Goal: Task Accomplishment & Management: Complete application form

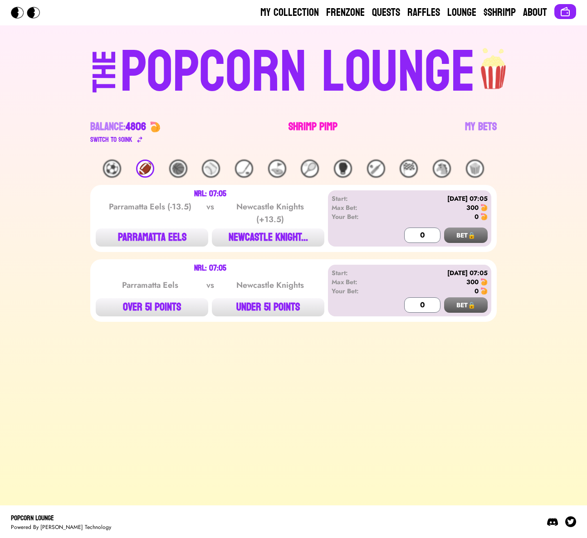
click at [303, 131] on link "Shrimp Pimp" at bounding box center [312, 132] width 49 height 25
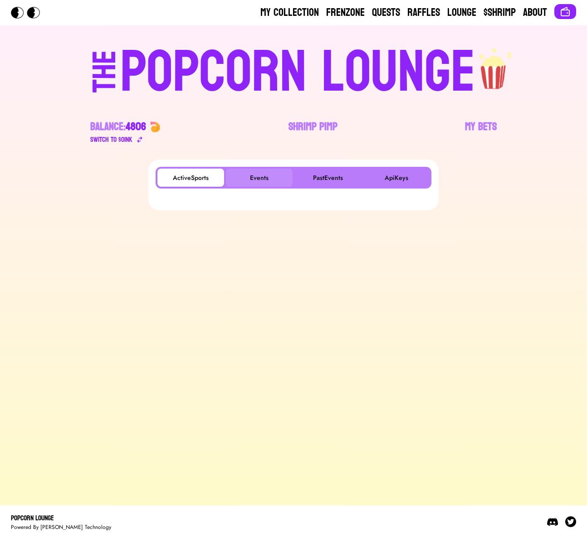
click at [243, 179] on button "Events" at bounding box center [259, 178] width 67 height 18
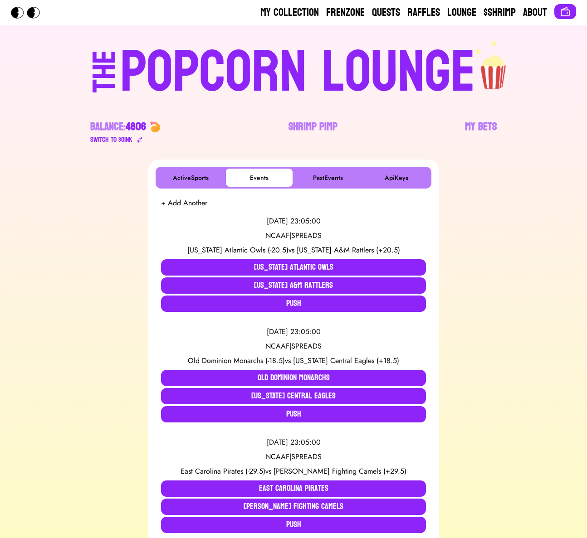
click at [190, 207] on button "+ Add Another" at bounding box center [184, 203] width 46 height 11
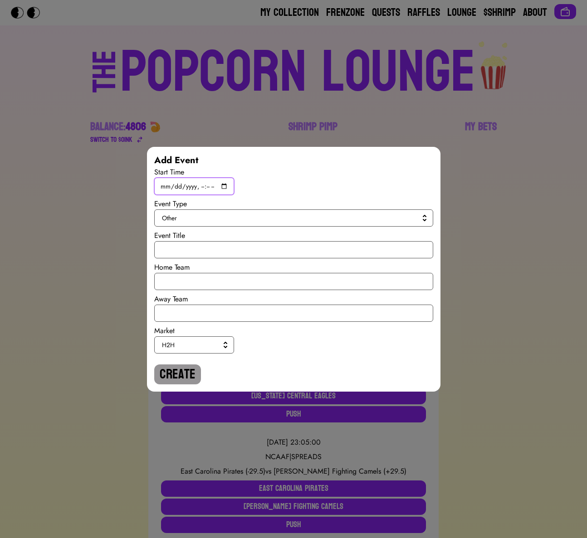
click at [223, 184] on input "datetime-local" at bounding box center [194, 186] width 80 height 17
type input "[DATE]T14:00"
click at [324, 220] on span "Other" at bounding box center [292, 217] width 260 height 9
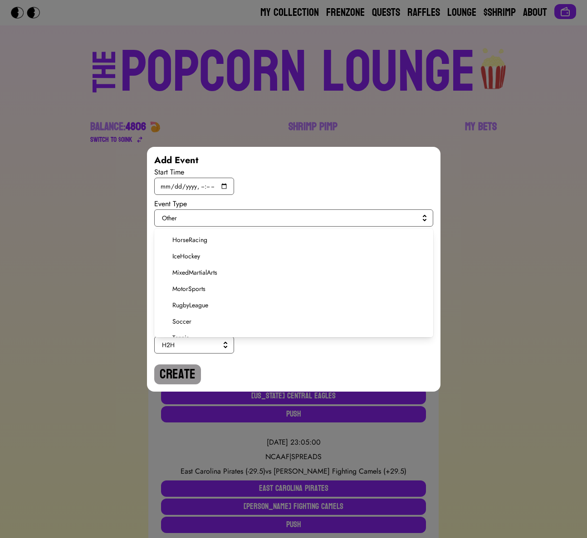
scroll to position [172, 0]
click at [199, 297] on span "Soccer" at bounding box center [298, 294] width 253 height 9
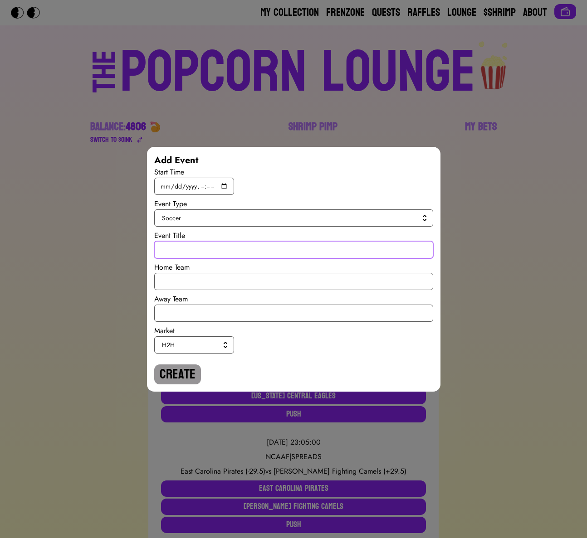
click at [200, 252] on input "text" at bounding box center [293, 249] width 279 height 17
type input "World Cup Qualiy"
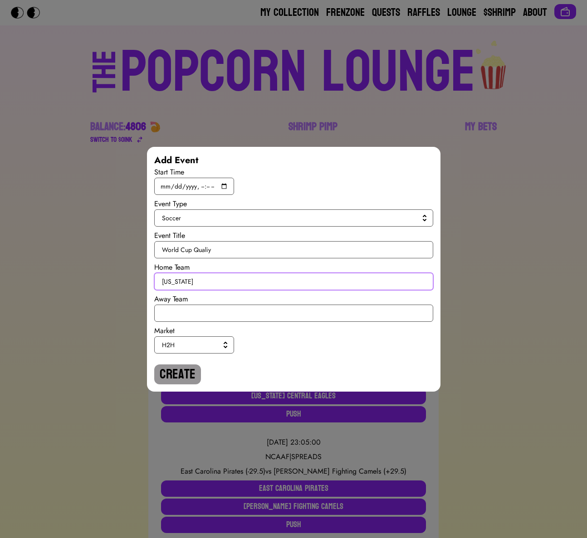
type input "[US_STATE]"
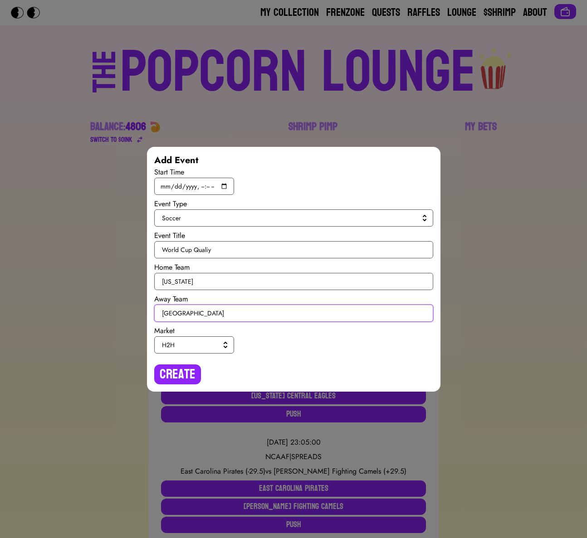
type input "[GEOGRAPHIC_DATA]"
click at [183, 336] on button "H2H" at bounding box center [194, 344] width 80 height 17
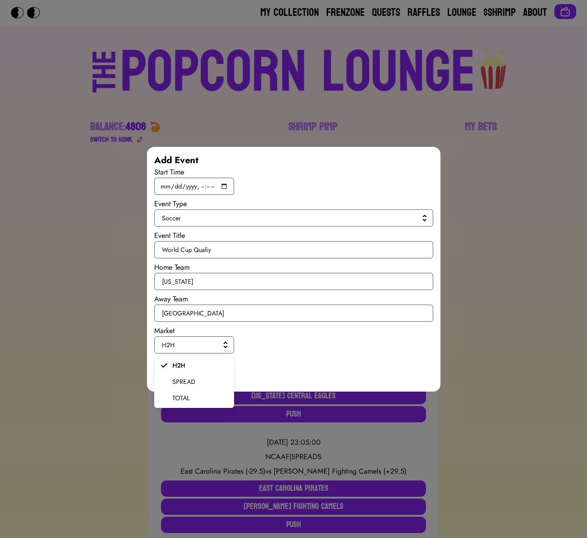
click at [180, 381] on span "SPREAD" at bounding box center [199, 381] width 54 height 9
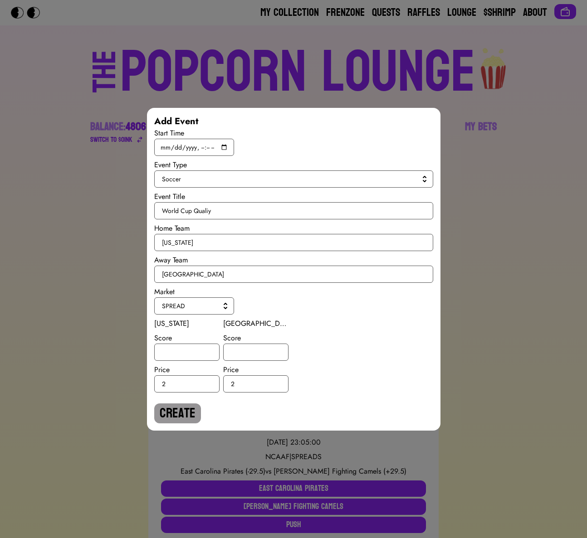
click at [179, 363] on div "[US_STATE] Score Price 2" at bounding box center [186, 355] width 65 height 74
click at [179, 356] on input "number" at bounding box center [186, 352] width 65 height 17
type input "-1"
type input "1"
click at [167, 415] on button "Create" at bounding box center [177, 413] width 47 height 20
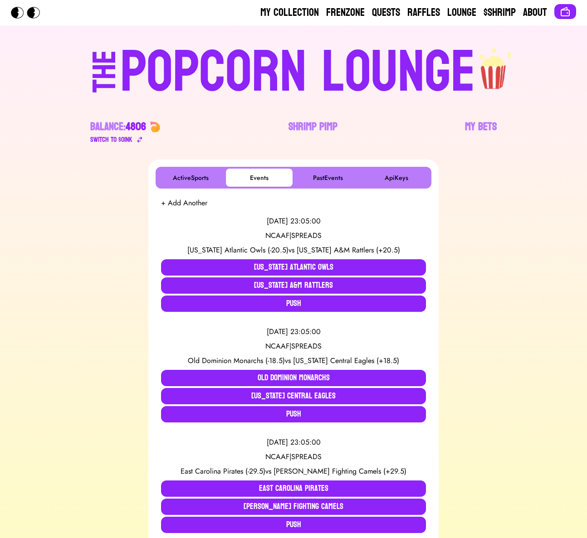
click at [192, 203] on button "+ Add Another" at bounding box center [184, 203] width 46 height 11
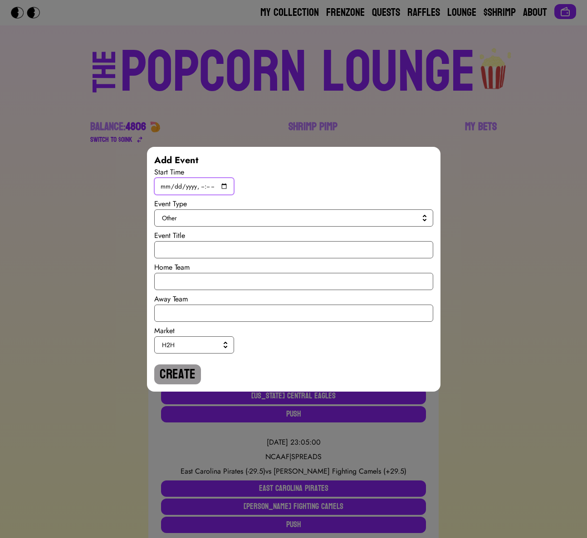
click at [218, 186] on input "datetime-local" at bounding box center [194, 186] width 80 height 17
click at [219, 186] on input "datetime-local" at bounding box center [194, 186] width 80 height 17
type input "[DATE]T17:00"
click at [318, 217] on span "Other" at bounding box center [292, 217] width 260 height 9
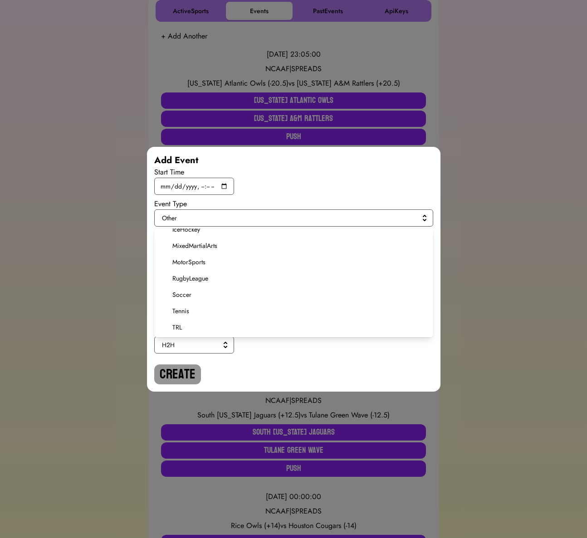
scroll to position [167, 0]
click at [194, 295] on span "Soccer" at bounding box center [298, 294] width 253 height 9
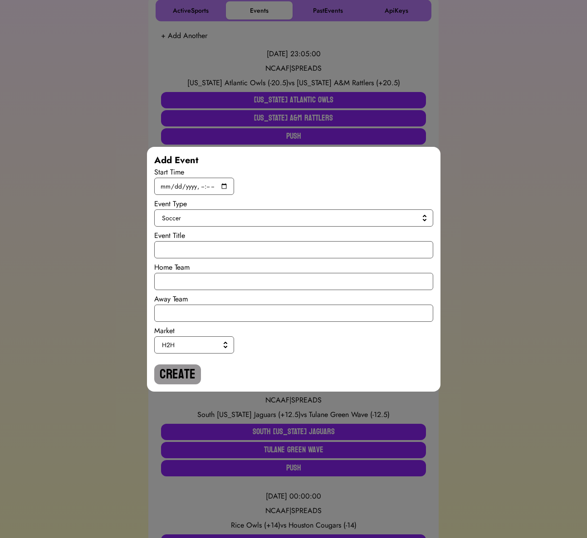
click at [188, 258] on div "Start Time Event Type Soccer Event Title Home Team Away Team Market H2H Create" at bounding box center [293, 276] width 279 height 218
click at [187, 252] on input "text" at bounding box center [293, 249] width 279 height 17
paste input "the first image is a spike rastor plot. make it look like the character on the …"
type input "the first image is a spike rastor plot. make it look like the character on the …"
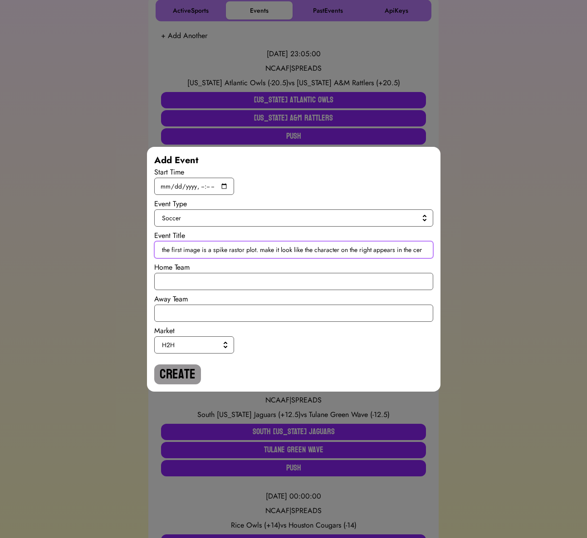
scroll to position [0, 115]
click at [184, 250] on input "the first image is a spike rastor plot. make it look like the character on the …" at bounding box center [293, 249] width 279 height 17
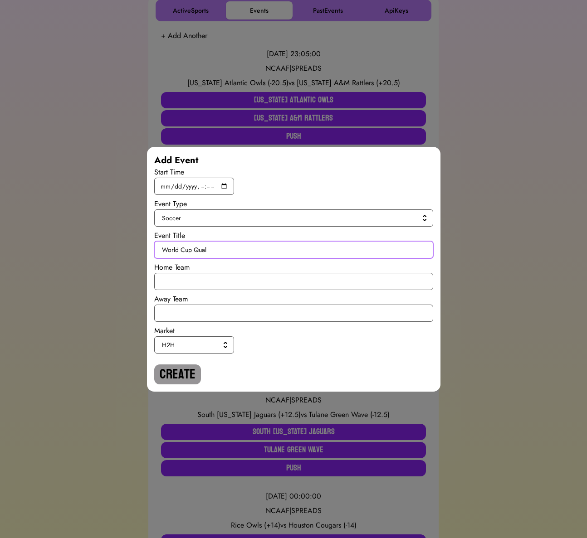
type input "World Cup Qualy"
drag, startPoint x: 221, startPoint y: 252, endPoint x: 133, endPoint y: 252, distance: 87.5
click at [133, 252] on div "Add Event Start Time Event Type Soccer Event Title World Cup Qualy Home Team Aw…" at bounding box center [293, 269] width 587 height 538
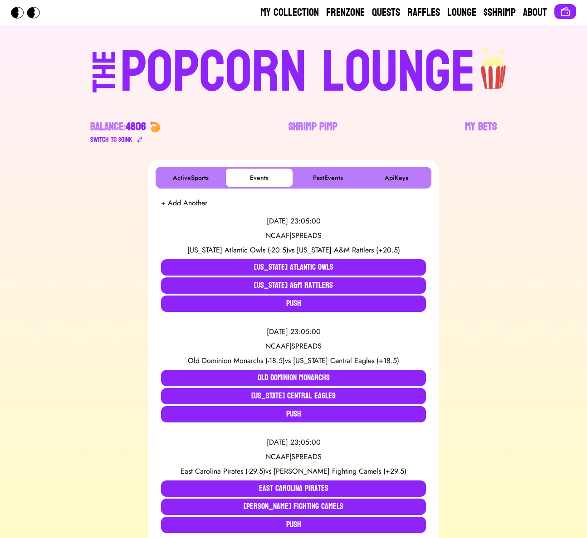
click at [183, 204] on button "+ Add Another" at bounding box center [184, 203] width 46 height 11
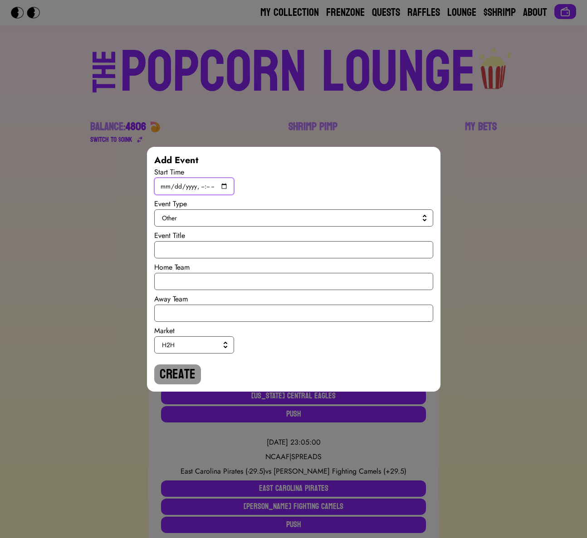
click at [224, 186] on input "datetime-local" at bounding box center [194, 186] width 80 height 17
type input "[DATE]T17:00"
click at [319, 214] on span "Other" at bounding box center [292, 217] width 260 height 9
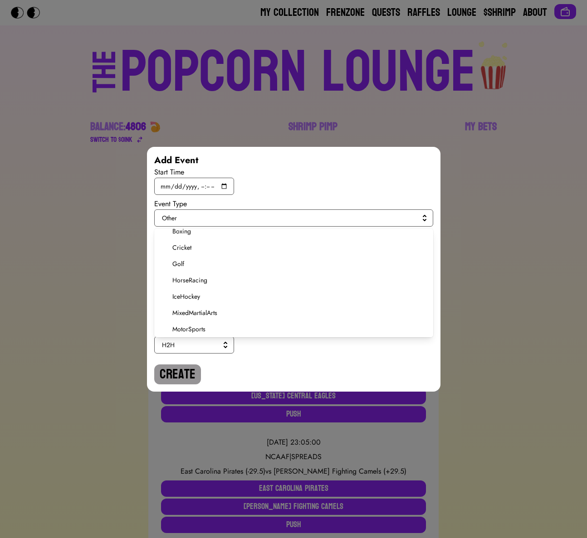
scroll to position [172, 0]
click at [178, 298] on span "Soccer" at bounding box center [298, 294] width 253 height 9
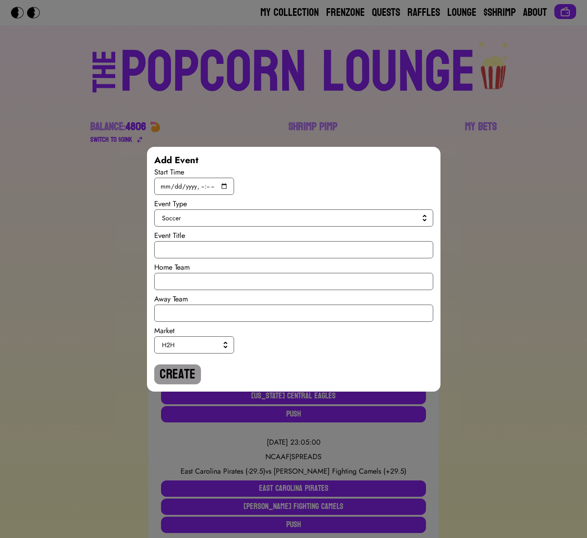
click at [184, 259] on div "Start Time Event Type Soccer Event Title Home Team Away Team Market H2H Create" at bounding box center [293, 276] width 279 height 218
click at [187, 250] on input "text" at bounding box center [293, 249] width 279 height 17
click at [201, 249] on input "World Cup Qualiy" at bounding box center [293, 249] width 279 height 17
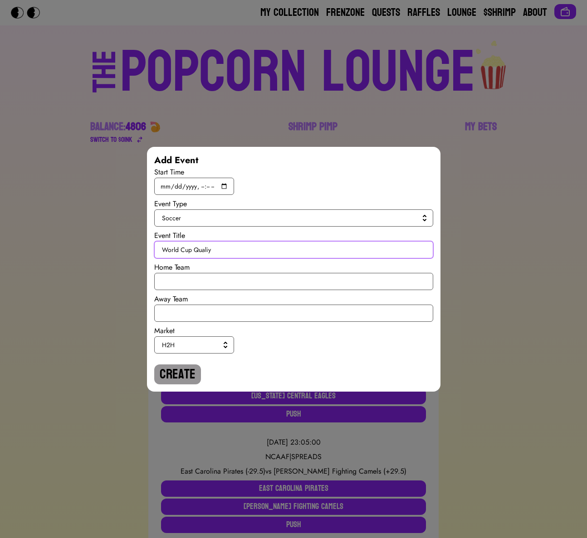
type input "World Cup Qualiy"
click at [205, 290] on div "Start Time Event Type Soccer Event Title World Cup Qualiy Home Team Away Team M…" at bounding box center [293, 276] width 279 height 218
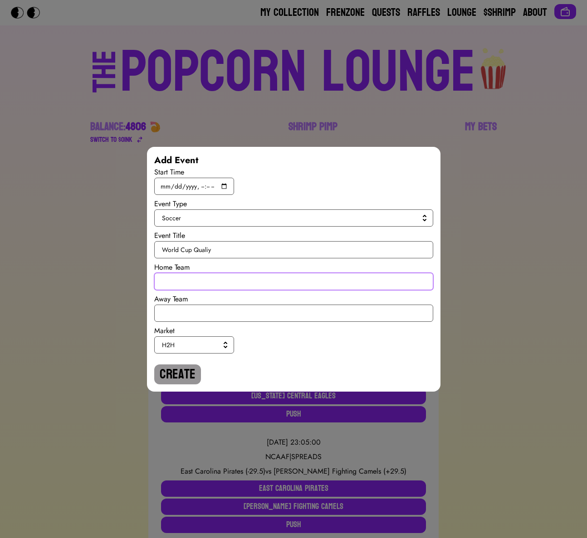
click at [205, 286] on input "text" at bounding box center [293, 281] width 279 height 17
paste input "World Cup Qualiy"
click at [214, 284] on input "World Cup Qualiy" at bounding box center [293, 281] width 279 height 17
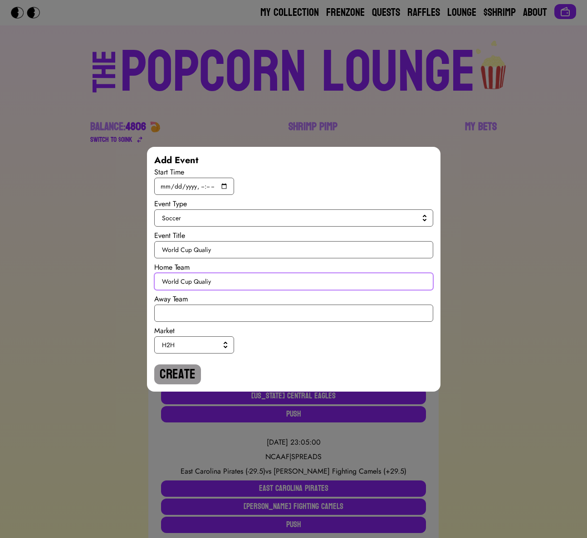
type input "O"
type input "[GEOGRAPHIC_DATA]"
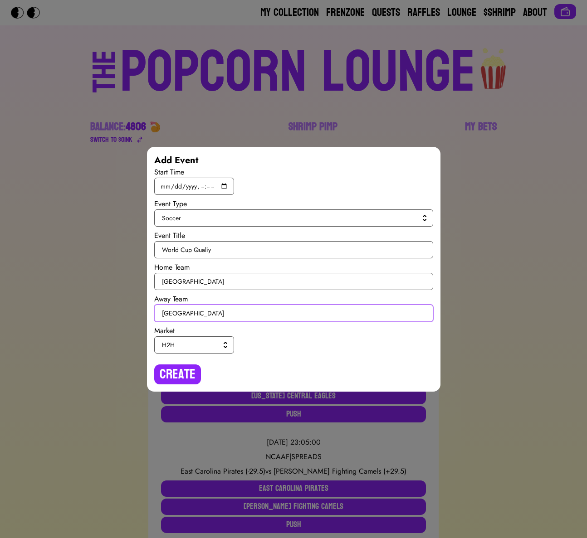
type input "[GEOGRAPHIC_DATA]"
click at [214, 345] on span "H2H" at bounding box center [192, 344] width 61 height 9
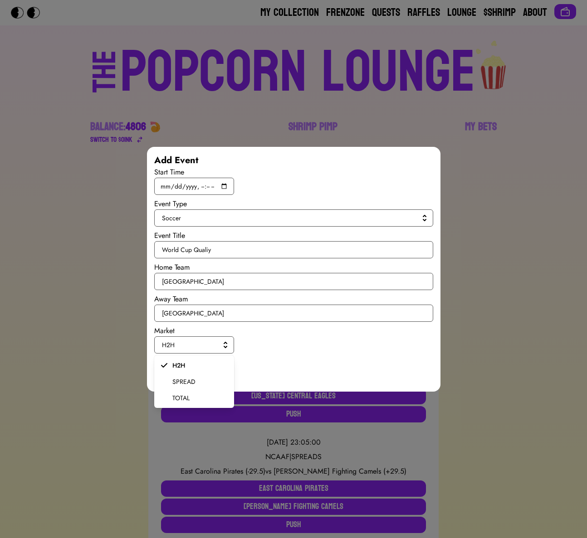
click at [193, 375] on li "SPREAD" at bounding box center [194, 382] width 80 height 16
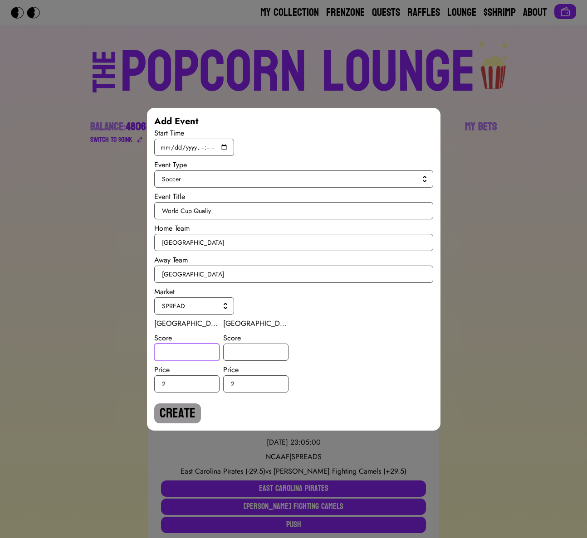
click at [189, 354] on input "number" at bounding box center [186, 352] width 65 height 17
type input "2.5"
type input "-2.5"
click at [185, 412] on button "Create" at bounding box center [177, 413] width 47 height 20
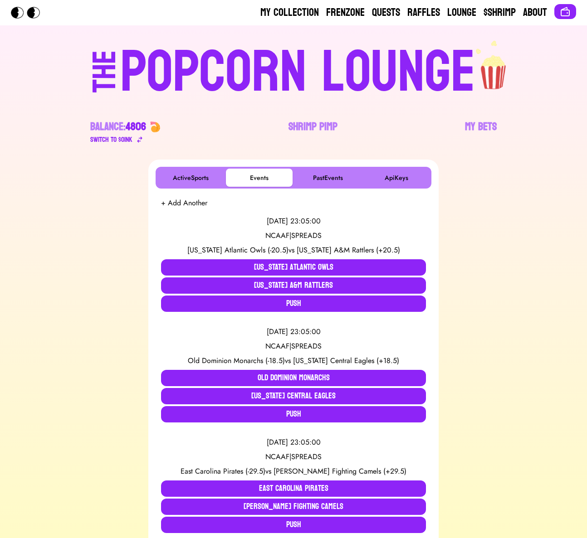
click at [191, 199] on button "+ Add Another" at bounding box center [184, 203] width 46 height 11
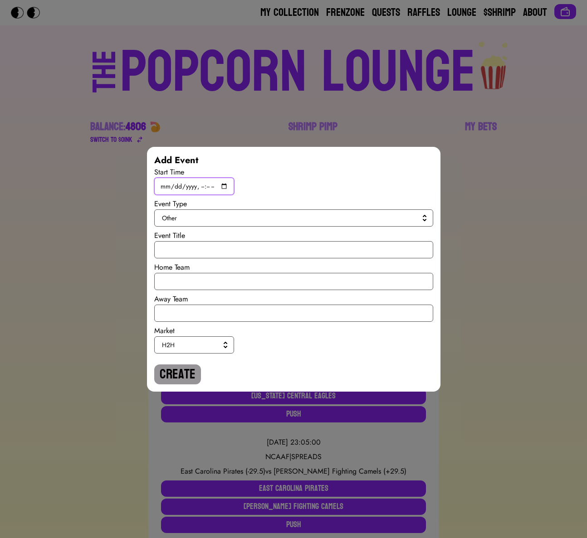
click at [219, 191] on input "datetime-local" at bounding box center [194, 186] width 80 height 17
click at [223, 187] on input "datetime-local" at bounding box center [194, 186] width 80 height 17
type input "[DATE]T17:00"
click at [327, 213] on button "Other" at bounding box center [293, 217] width 279 height 17
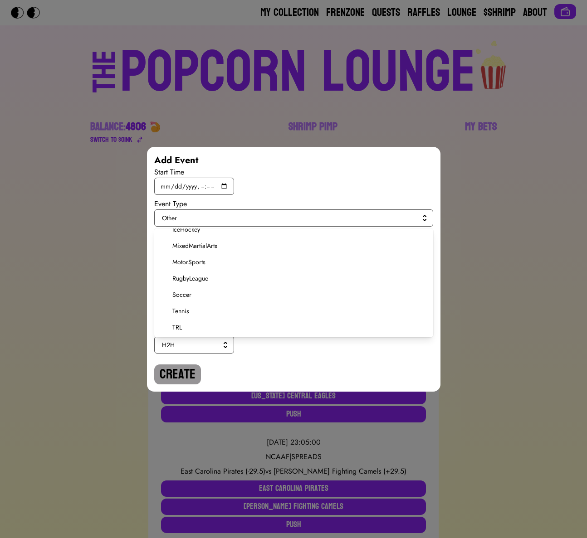
click at [178, 295] on span "Soccer" at bounding box center [298, 294] width 253 height 9
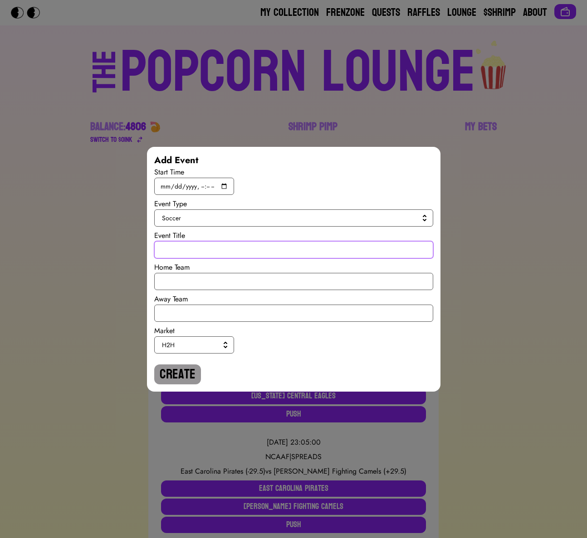
click at [181, 249] on input "text" at bounding box center [293, 249] width 279 height 17
paste input "World Cup Qualiy"
type input "World Cup Qualiy"
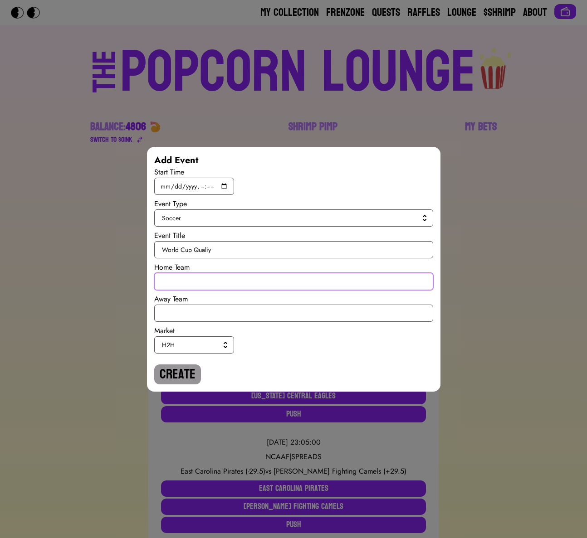
click at [189, 275] on input "text" at bounding box center [293, 281] width 279 height 17
type input "[GEOGRAPHIC_DATA]"
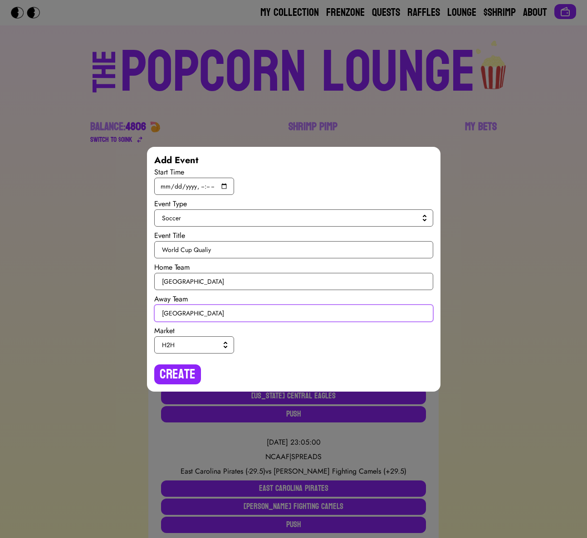
type input "[GEOGRAPHIC_DATA]"
click at [179, 346] on span "H2H" at bounding box center [192, 344] width 61 height 9
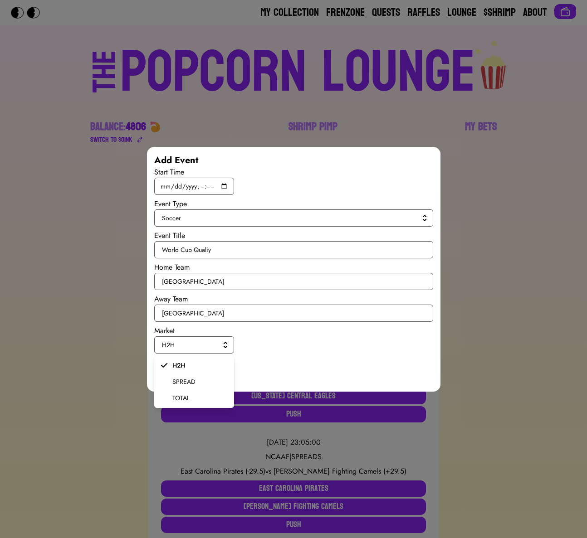
click at [178, 380] on span "SPREAD" at bounding box center [199, 381] width 54 height 9
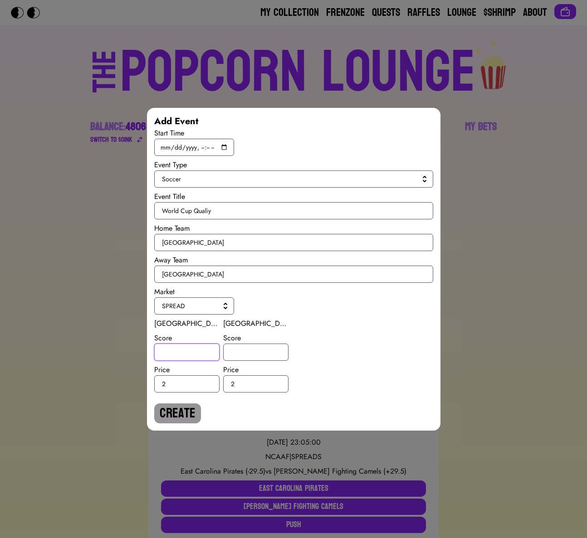
click at [178, 354] on input "number" at bounding box center [186, 352] width 65 height 17
type input "-2.5"
type input "2.5"
click at [166, 408] on button "Create" at bounding box center [177, 413] width 47 height 20
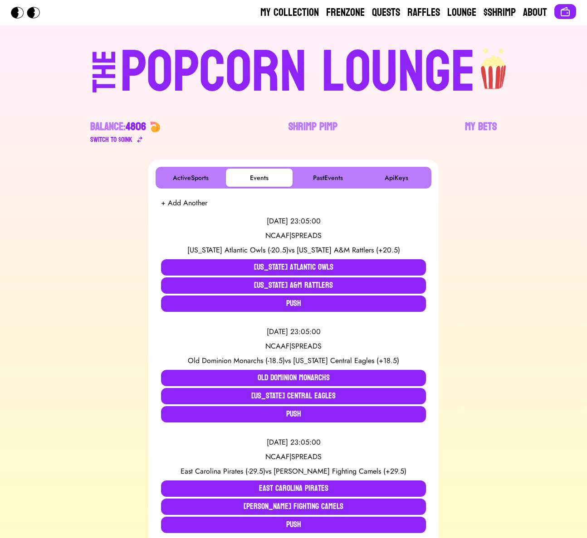
click at [189, 209] on div "[DATE] 23:05:00 NCAAF | SPREADS [US_STATE] Atlantic Owls (-20.5) vs [US_STATE] …" at bounding box center [293, 264] width 265 height 111
click at [185, 205] on button "+ Add Another" at bounding box center [184, 203] width 46 height 11
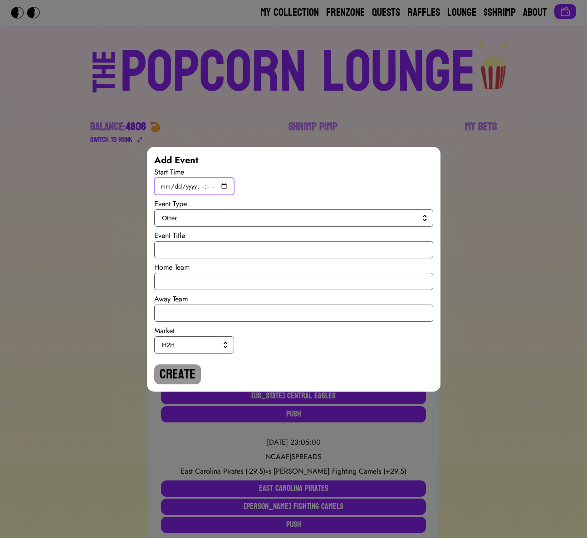
click at [228, 184] on input "datetime-local" at bounding box center [194, 186] width 80 height 17
type input "[DATE]T19:45"
click at [321, 225] on button "Other" at bounding box center [293, 217] width 279 height 17
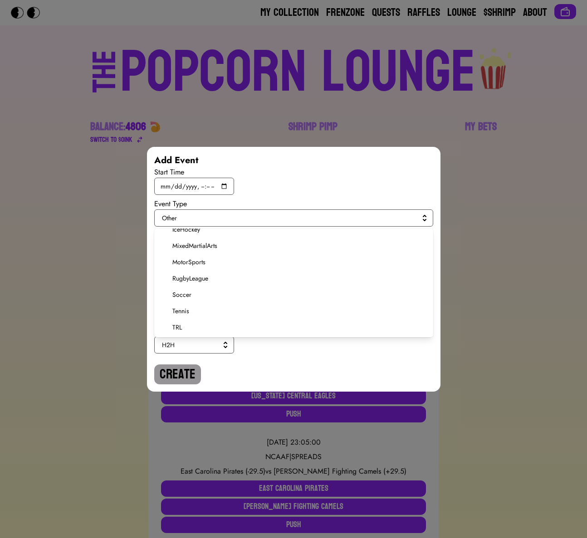
click at [191, 299] on li "Soccer" at bounding box center [293, 294] width 279 height 16
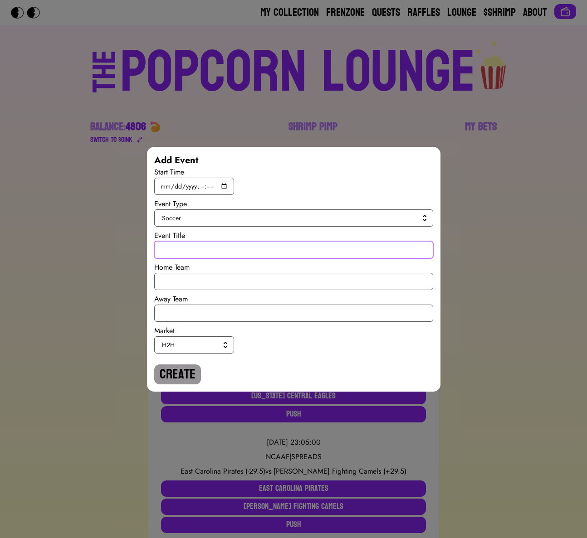
click at [191, 247] on input "text" at bounding box center [293, 249] width 279 height 17
paste input "World Cup Qualiy"
type input "World Cup Qualiy"
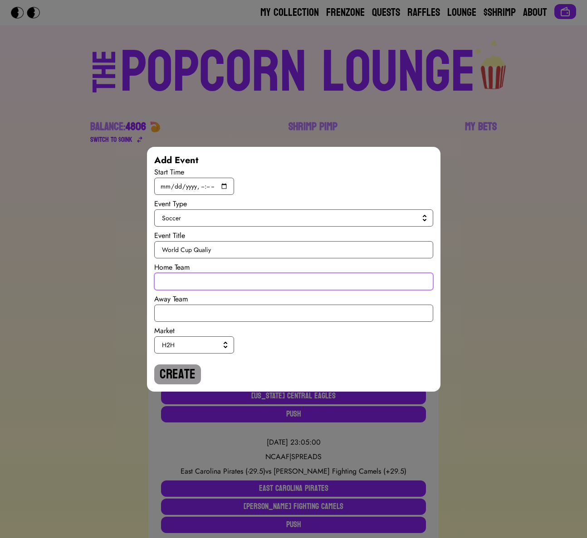
click at [202, 277] on input "text" at bounding box center [293, 281] width 279 height 17
type input "[GEOGRAPHIC_DATA]"
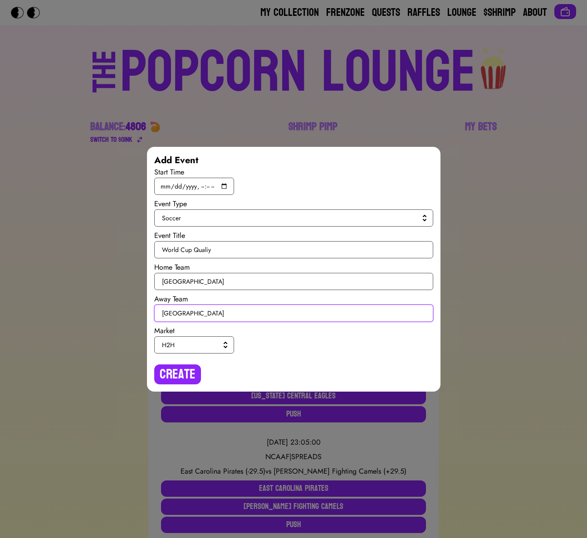
type input "[GEOGRAPHIC_DATA]"
click at [192, 349] on span "H2H" at bounding box center [192, 344] width 61 height 9
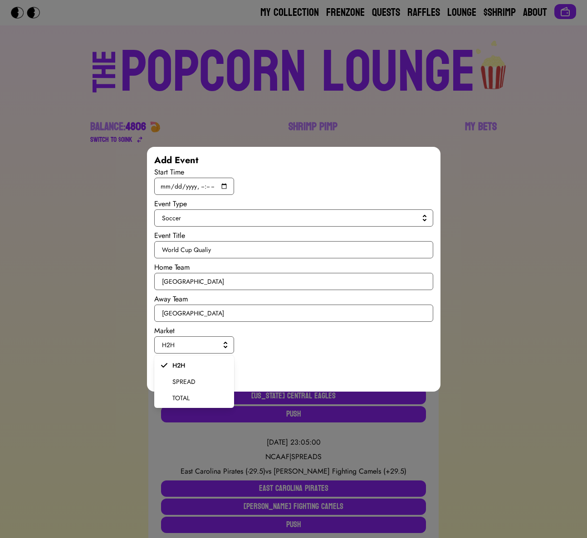
click at [189, 383] on span "SPREAD" at bounding box center [199, 381] width 54 height 9
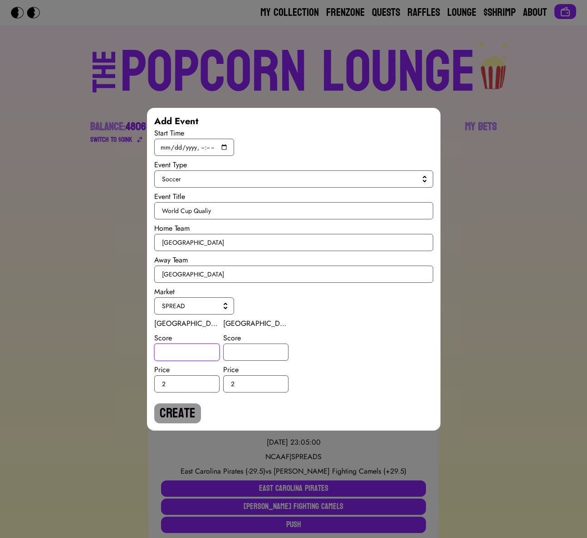
click at [189, 353] on input "number" at bounding box center [186, 352] width 65 height 17
type input "-2"
type input "-3"
type input "3"
click at [171, 418] on button "Create" at bounding box center [177, 413] width 47 height 20
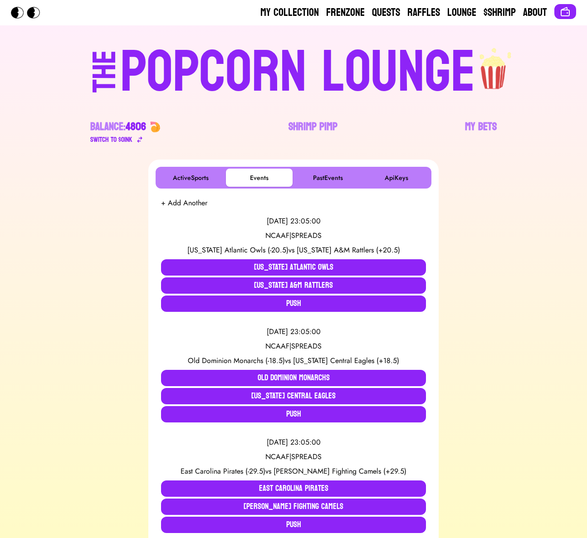
click at [198, 209] on div "[DATE] 23:05:00 NCAAF | SPREADS [US_STATE] Atlantic Owls (-20.5) vs [US_STATE] …" at bounding box center [293, 264] width 265 height 111
click at [201, 204] on button "+ Add Another" at bounding box center [184, 203] width 46 height 11
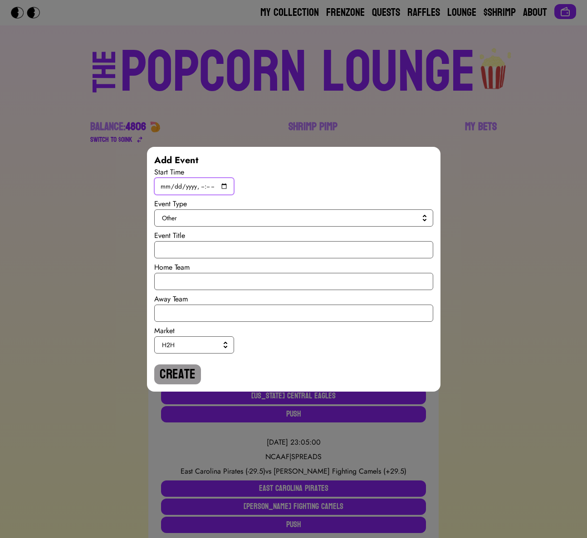
click at [221, 187] on input "datetime-local" at bounding box center [194, 186] width 80 height 17
type input "[DATE]T19:45"
click at [317, 219] on span "Other" at bounding box center [292, 217] width 260 height 9
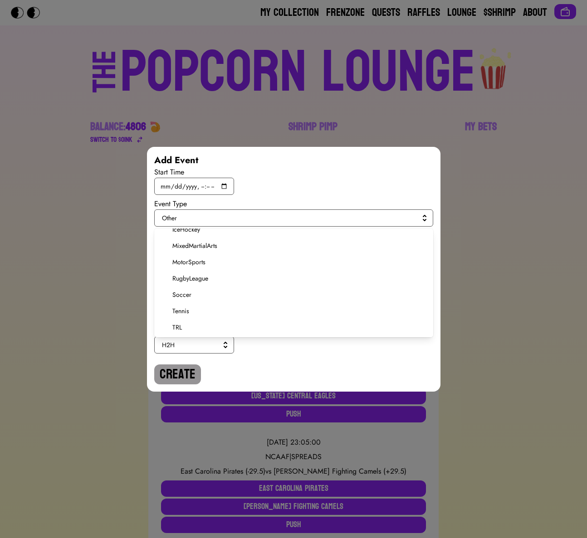
click at [176, 291] on span "Soccer" at bounding box center [298, 294] width 253 height 9
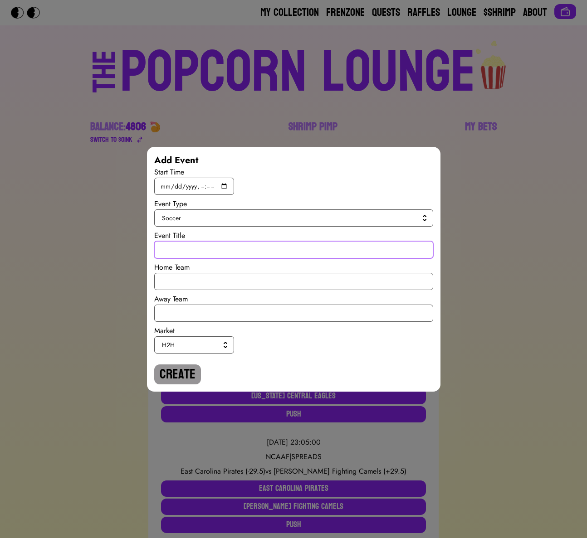
click at [181, 253] on input "text" at bounding box center [293, 249] width 279 height 17
paste input "World Cup Qualiy"
type input "World Cup Qualiy"
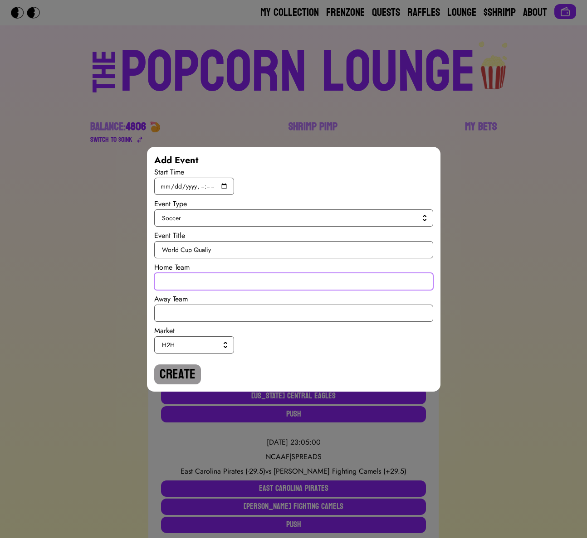
click at [181, 276] on input "text" at bounding box center [293, 281] width 279 height 17
type input "[GEOGRAPHIC_DATA]"
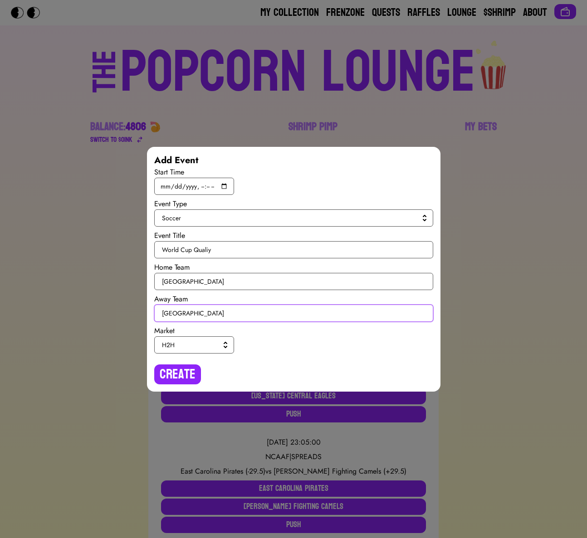
type input "[GEOGRAPHIC_DATA]"
click at [180, 341] on span "H2H" at bounding box center [192, 344] width 61 height 9
click at [199, 312] on input "[GEOGRAPHIC_DATA]" at bounding box center [293, 313] width 279 height 17
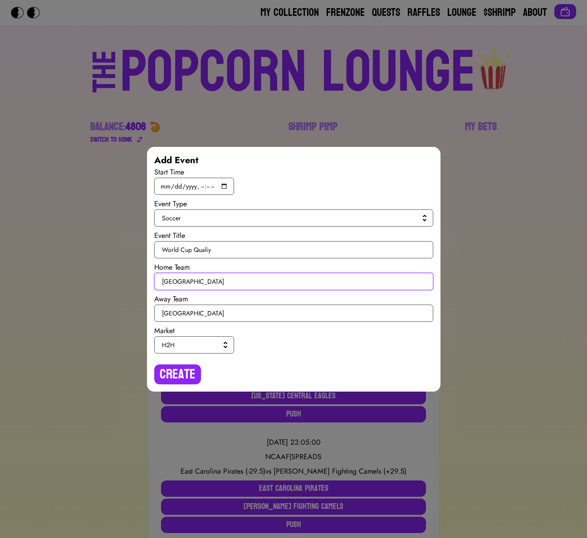
click at [186, 282] on input "[GEOGRAPHIC_DATA]" at bounding box center [293, 281] width 279 height 17
type input "[GEOGRAPHIC_DATA]"
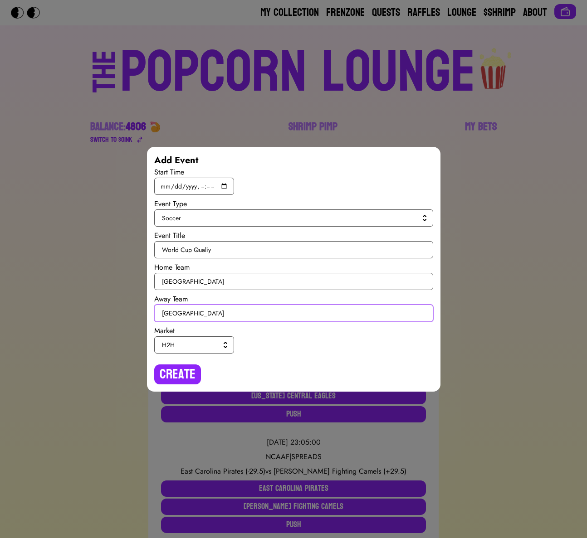
click at [181, 309] on input "[GEOGRAPHIC_DATA]" at bounding box center [293, 313] width 279 height 17
type input "[GEOGRAPHIC_DATA]"
click at [182, 346] on span "H2H" at bounding box center [192, 344] width 61 height 9
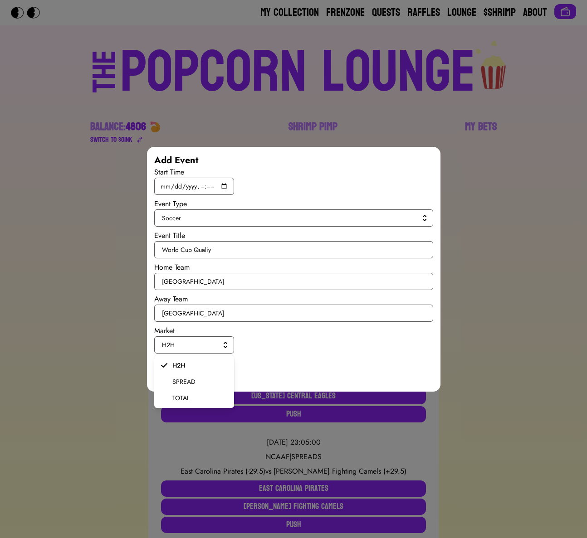
click at [177, 376] on li "SPREAD" at bounding box center [194, 382] width 80 height 16
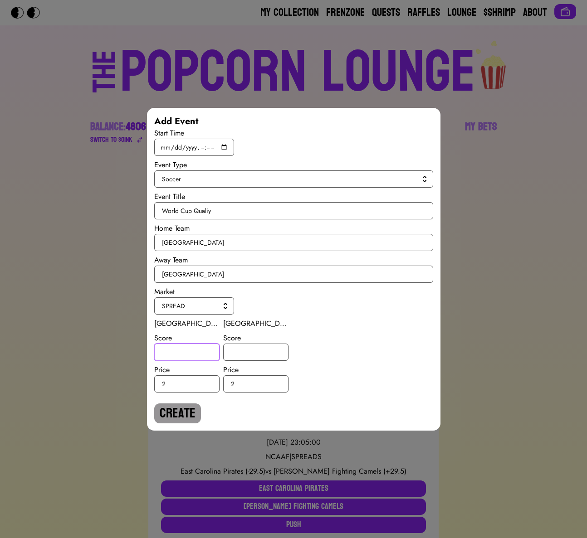
click at [177, 355] on input "number" at bounding box center [186, 352] width 65 height 17
type input "0.5"
type input "-0.5"
click at [163, 408] on button "Create" at bounding box center [177, 413] width 47 height 20
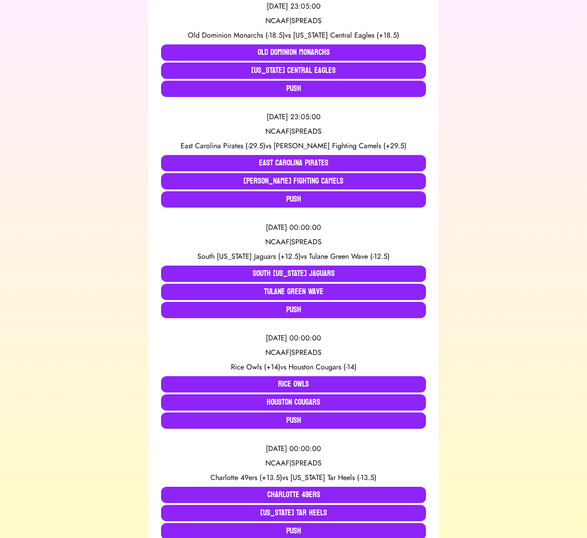
scroll to position [0, 0]
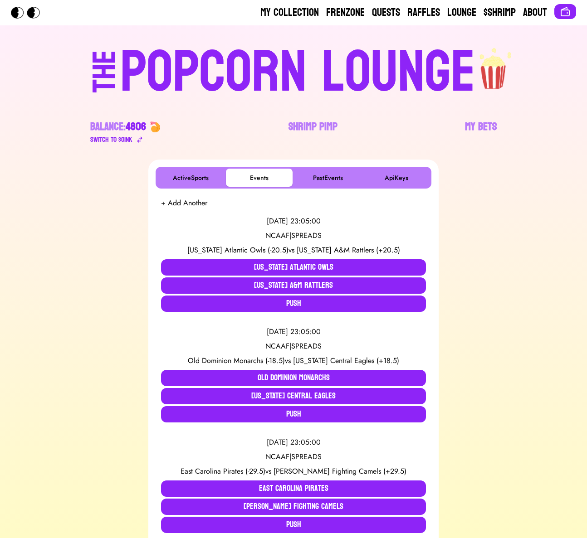
click at [191, 204] on button "+ Add Another" at bounding box center [184, 203] width 46 height 11
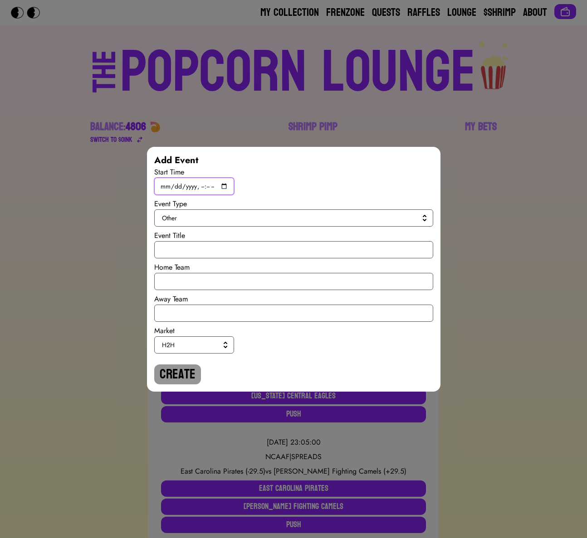
click at [221, 185] on input "datetime-local" at bounding box center [194, 186] width 80 height 17
type input "[DATE]T19:45"
click at [326, 214] on span "Other" at bounding box center [292, 217] width 260 height 9
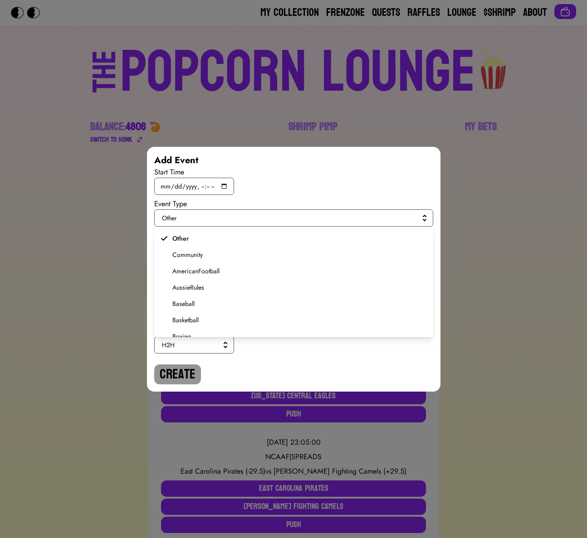
scroll to position [172, 0]
click at [199, 293] on span "Soccer" at bounding box center [298, 294] width 253 height 9
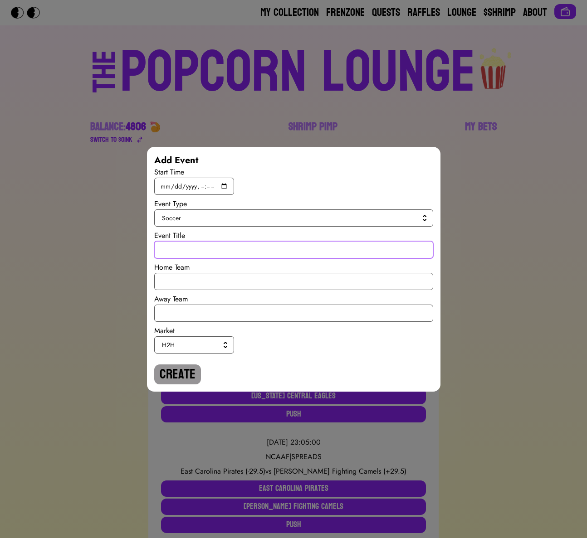
click at [187, 257] on input "text" at bounding box center [293, 249] width 279 height 17
paste input "World Cup Qualiy"
type input "World Cup Qualiy"
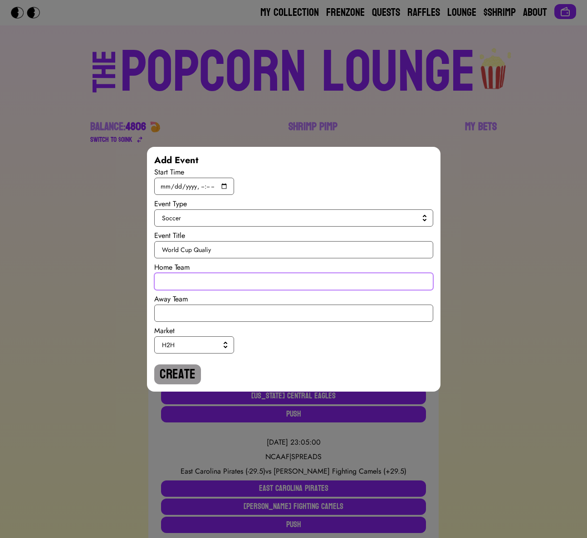
click at [185, 282] on input "text" at bounding box center [293, 281] width 279 height 17
type input "[GEOGRAPHIC_DATA]"
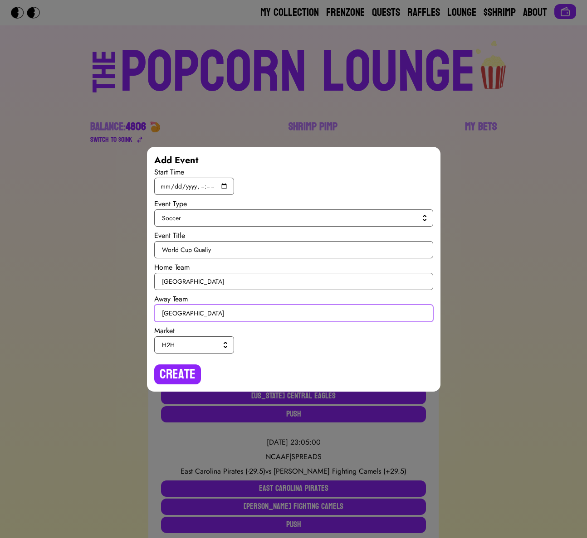
type input "[GEOGRAPHIC_DATA]"
click at [188, 348] on span "H2H" at bounding box center [192, 344] width 61 height 9
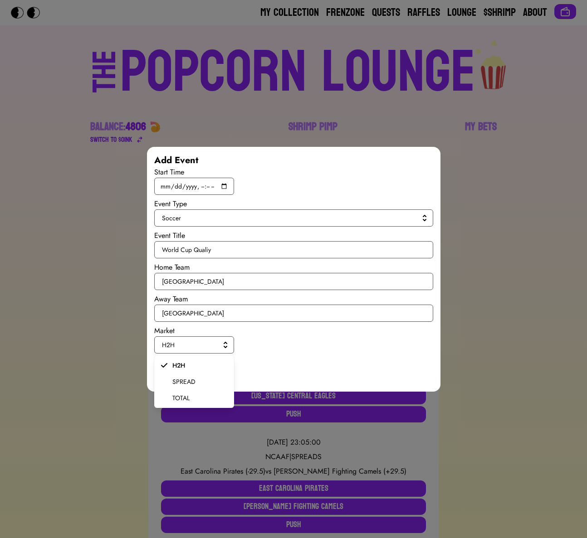
click at [185, 380] on span "SPREAD" at bounding box center [199, 381] width 54 height 9
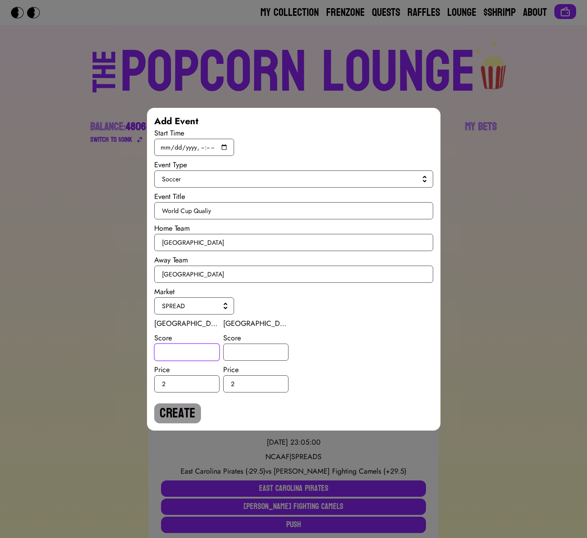
click at [185, 356] on input "number" at bounding box center [186, 352] width 65 height 17
type input "-2"
type input "2"
click at [176, 411] on button "Create" at bounding box center [177, 413] width 47 height 20
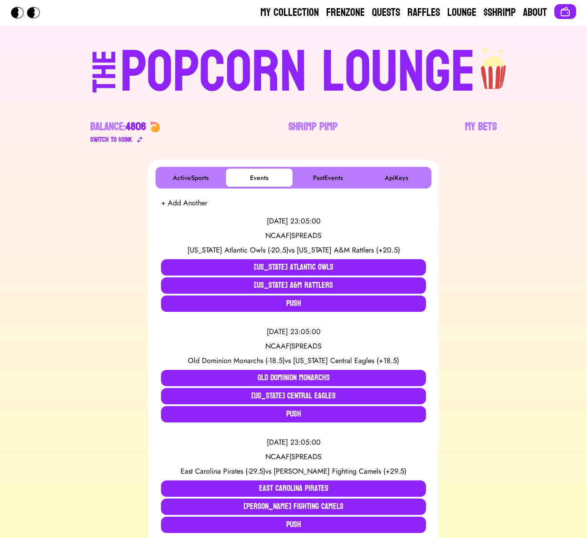
click at [199, 202] on button "+ Add Another" at bounding box center [184, 203] width 46 height 11
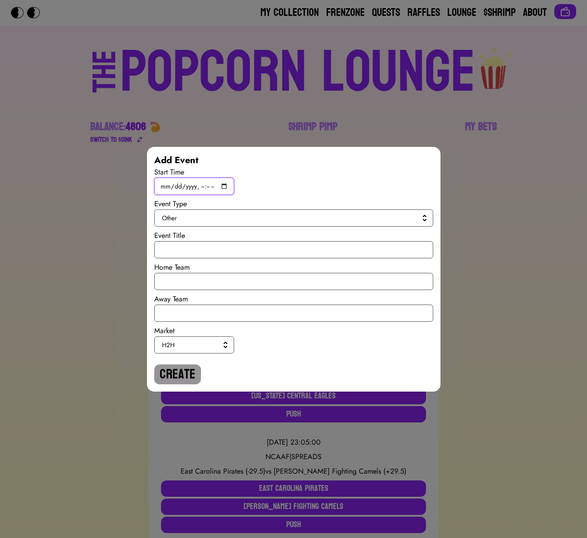
click at [222, 184] on input "datetime-local" at bounding box center [194, 186] width 80 height 17
type input "[DATE]T19:45"
click at [321, 217] on span "Other" at bounding box center [292, 217] width 260 height 9
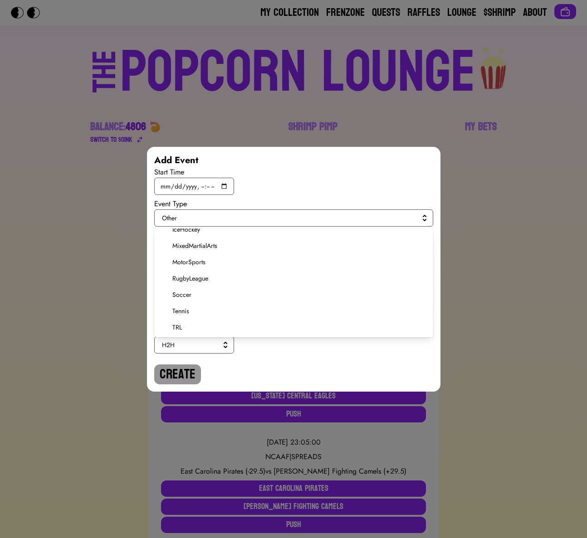
click at [192, 288] on li "Soccer" at bounding box center [293, 294] width 279 height 16
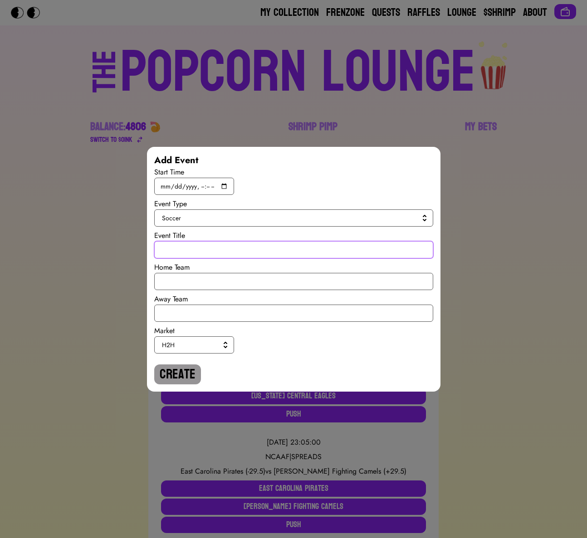
click at [187, 254] on input "text" at bounding box center [293, 249] width 279 height 17
paste input "World Cup Qualiy"
type input "World Cup Qualiy"
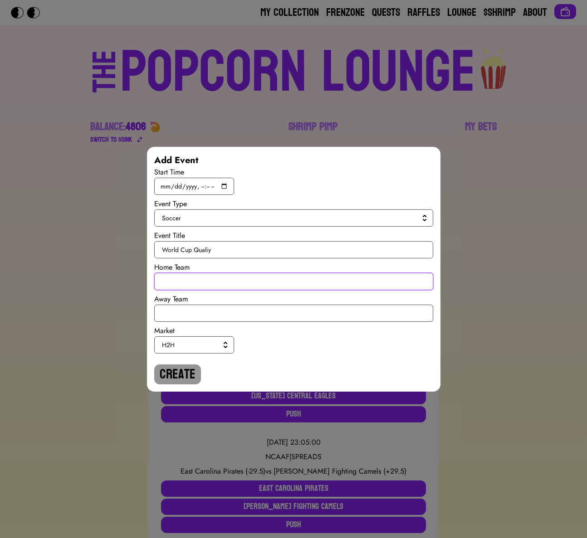
click at [181, 278] on input "text" at bounding box center [293, 281] width 279 height 17
type input "[GEOGRAPHIC_DATA]"
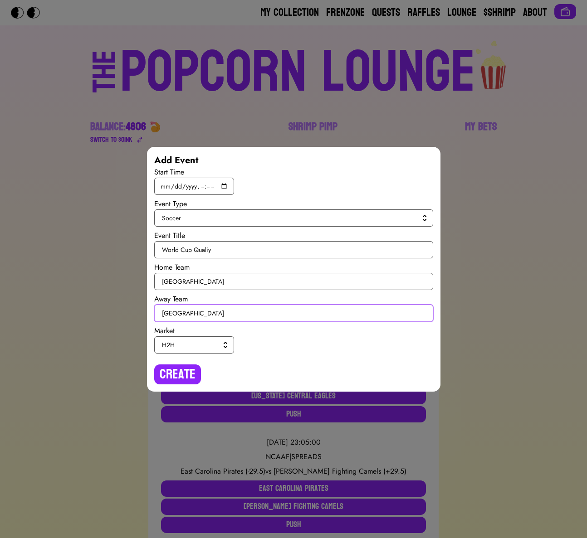
type input "[GEOGRAPHIC_DATA]"
click at [204, 343] on span "H2H" at bounding box center [192, 344] width 61 height 9
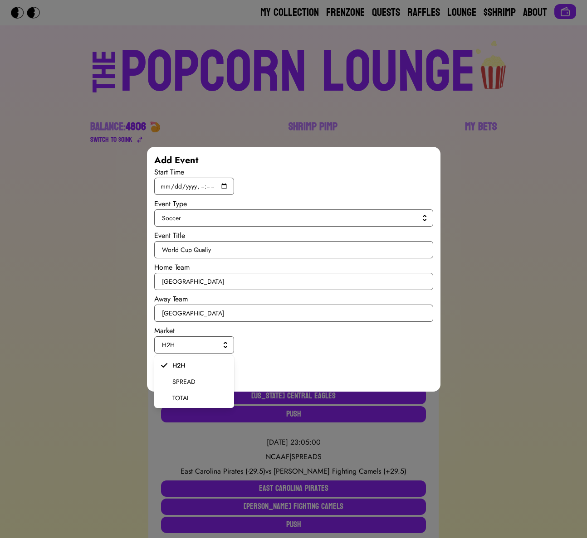
click at [188, 382] on span "SPREAD" at bounding box center [199, 381] width 54 height 9
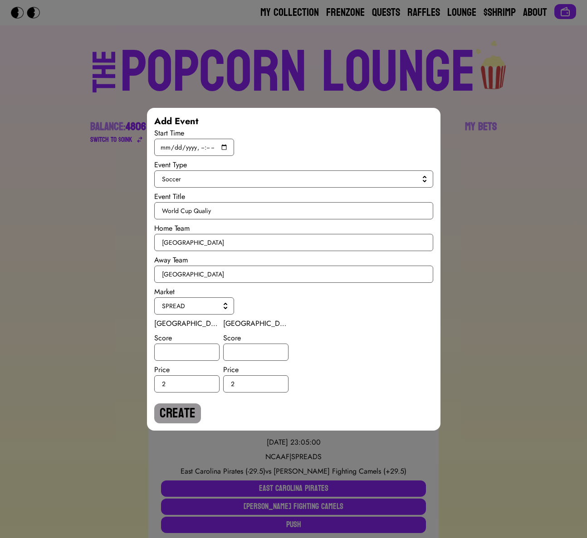
click at [184, 362] on div "Poland Score Price 2" at bounding box center [186, 355] width 65 height 74
click at [184, 354] on input "number" at bounding box center [186, 352] width 65 height 17
type input "-1"
type input "1"
click at [181, 405] on button "Create" at bounding box center [177, 413] width 47 height 20
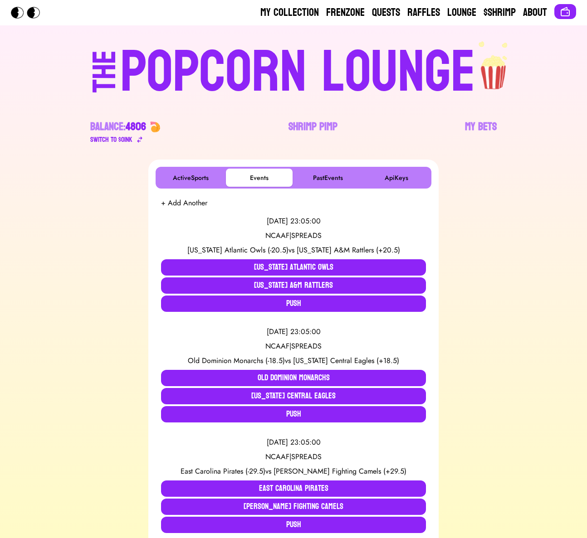
click at [168, 204] on button "+ Add Another" at bounding box center [184, 203] width 46 height 11
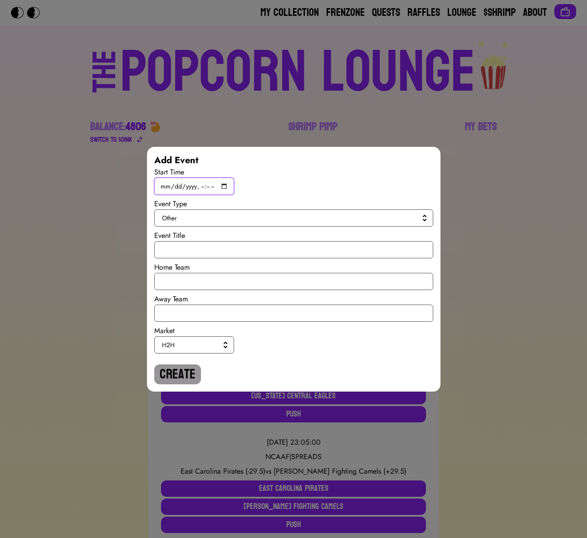
click at [223, 187] on input "datetime-local" at bounding box center [194, 186] width 80 height 17
type input "[DATE]T19:45"
click at [322, 215] on span "Other" at bounding box center [292, 217] width 260 height 9
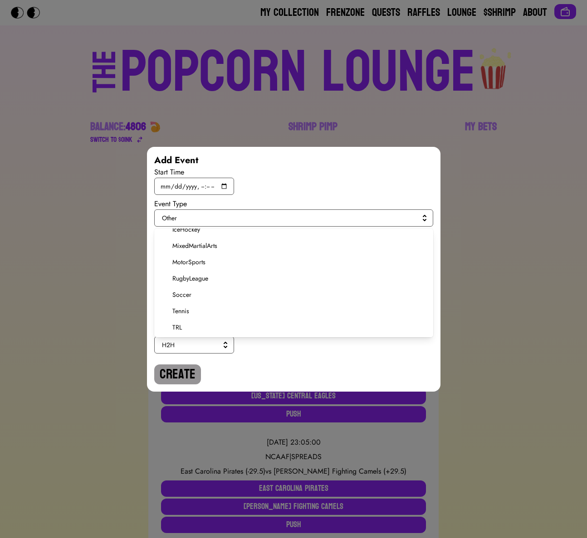
click at [184, 296] on span "Soccer" at bounding box center [298, 294] width 253 height 9
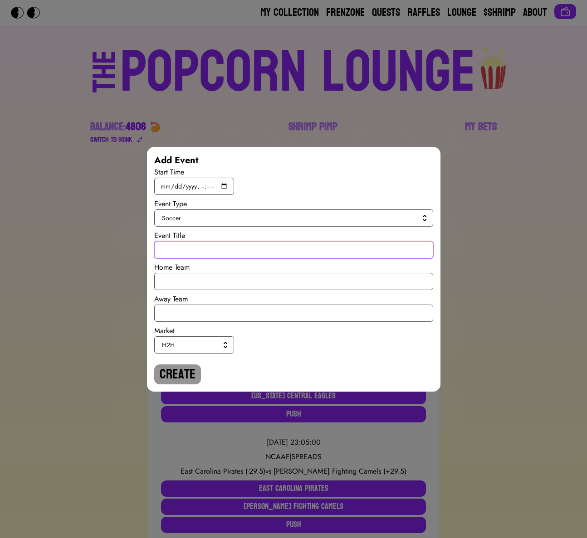
click at [184, 252] on input "text" at bounding box center [293, 249] width 279 height 17
paste input "World Cup Qualiy"
type input "World Cup Qualiy"
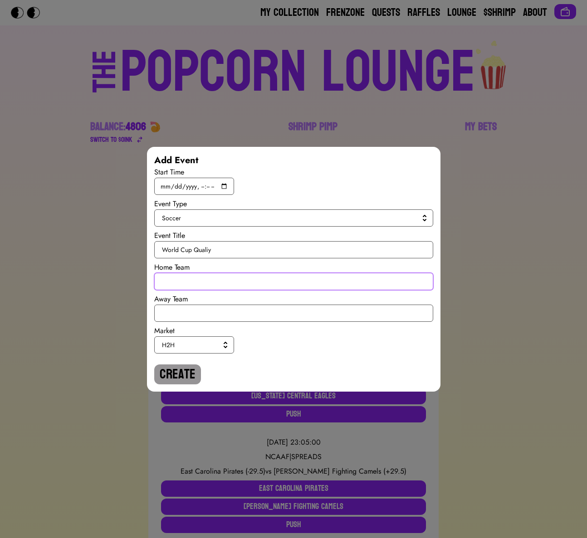
click at [185, 278] on input "text" at bounding box center [293, 281] width 279 height 17
type input "[GEOGRAPHIC_DATA]"
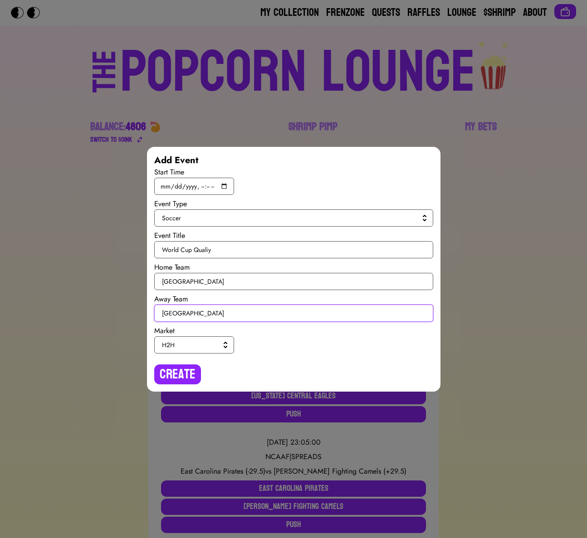
type input "[GEOGRAPHIC_DATA]"
click at [184, 341] on span "H2H" at bounding box center [192, 344] width 61 height 9
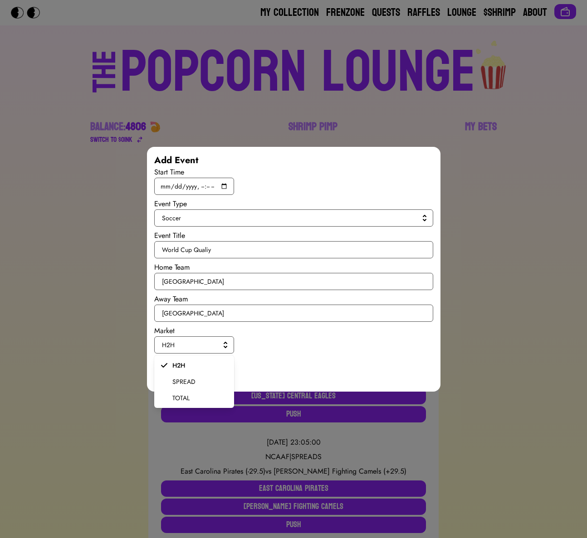
click at [180, 381] on span "SPREAD" at bounding box center [199, 381] width 54 height 9
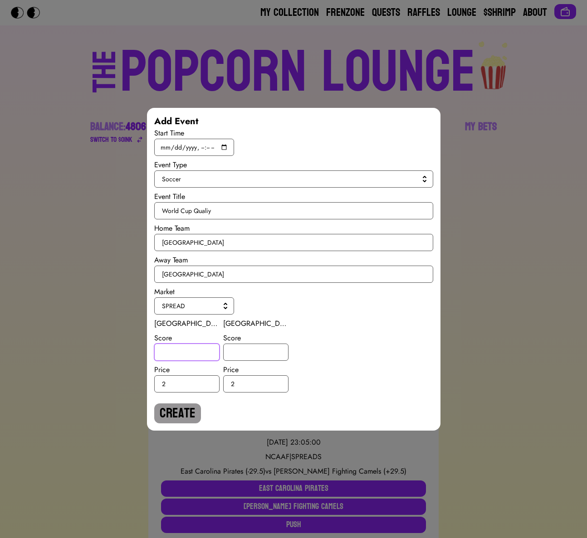
click at [180, 357] on input "number" at bounding box center [186, 352] width 65 height 17
type input "1"
type input "-1"
click at [187, 408] on button "Create" at bounding box center [177, 413] width 47 height 20
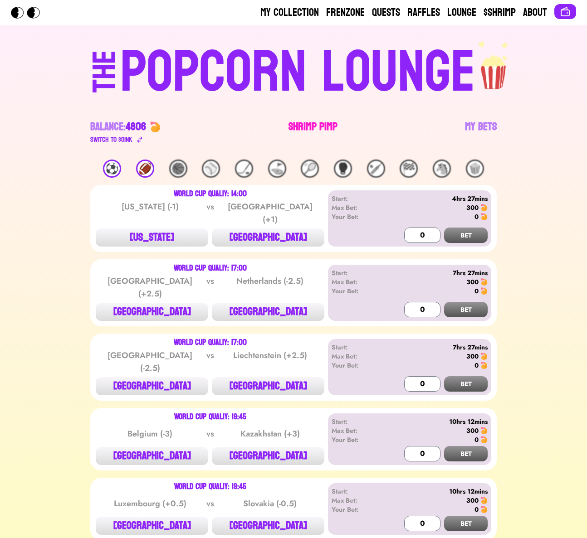
click at [324, 128] on link "Shrimp Pimp" at bounding box center [312, 132] width 49 height 25
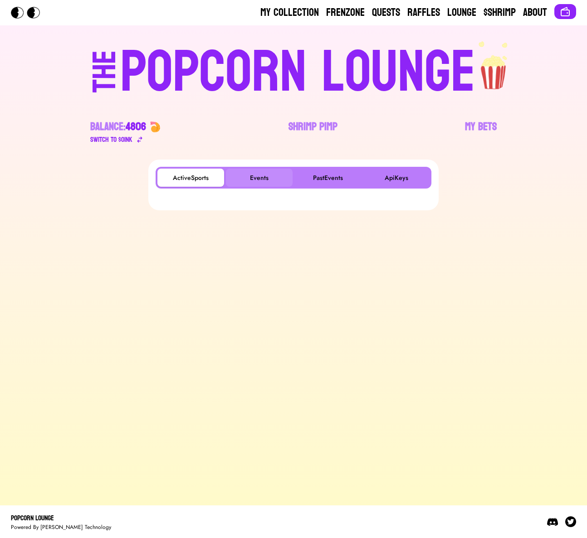
click at [245, 174] on button "Events" at bounding box center [259, 178] width 67 height 18
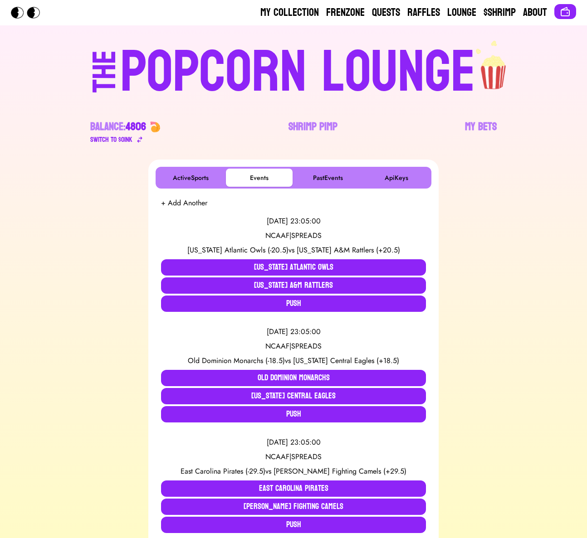
click at [198, 203] on button "+ Add Another" at bounding box center [184, 203] width 46 height 11
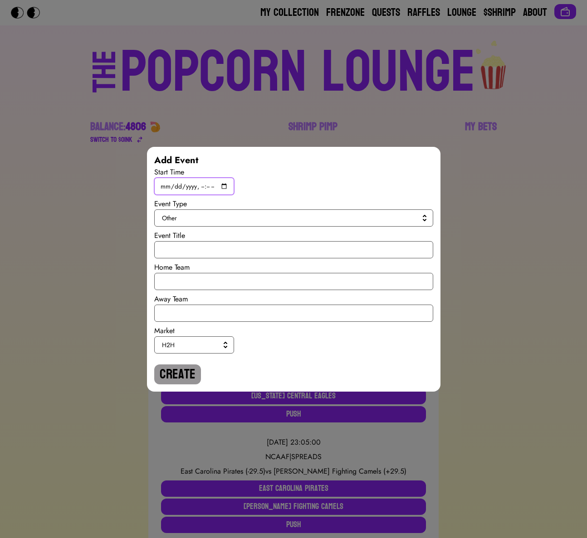
click at [223, 187] on input "datetime-local" at bounding box center [194, 186] width 80 height 17
type input "2025-09-07T14:00"
click at [324, 220] on span "Other" at bounding box center [292, 217] width 260 height 9
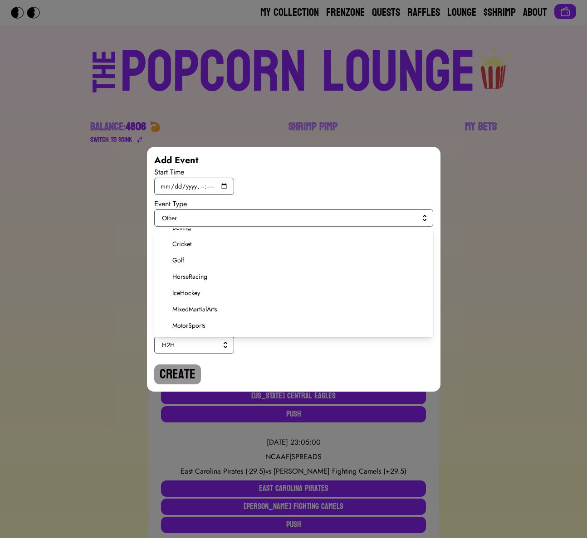
scroll to position [172, 0]
click at [193, 264] on span "MotorSports" at bounding box center [298, 261] width 253 height 9
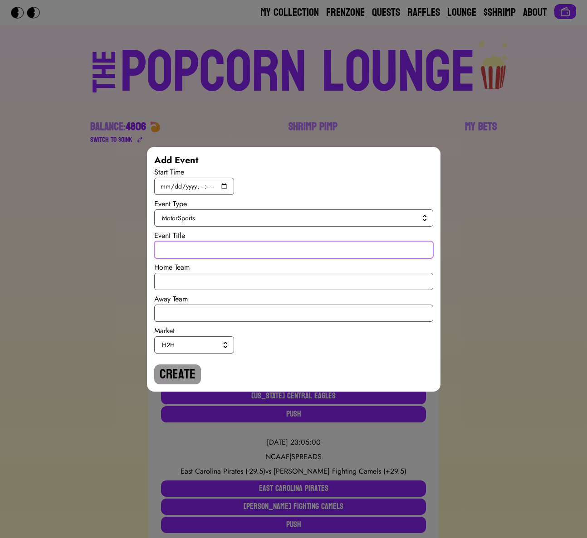
click at [190, 252] on input "text" at bounding box center [293, 249] width 279 height 17
drag, startPoint x: 191, startPoint y: 252, endPoint x: 156, endPoint y: 252, distance: 35.4
click at [156, 252] on input "Italian GP" at bounding box center [293, 249] width 279 height 17
type input "Italian GP"
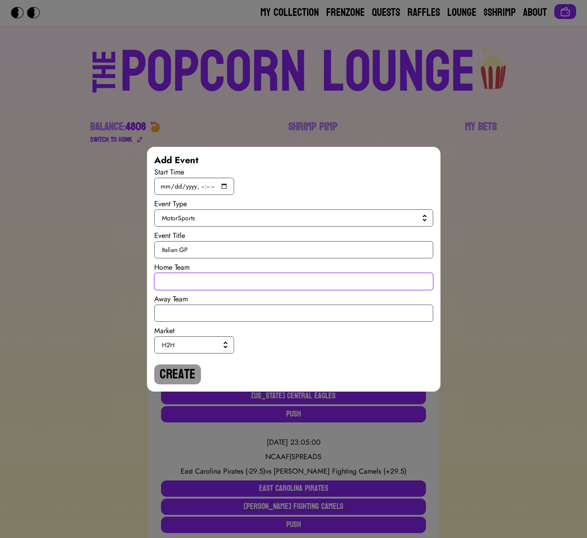
click at [183, 280] on input "text" at bounding box center [293, 281] width 279 height 17
type input "Norris"
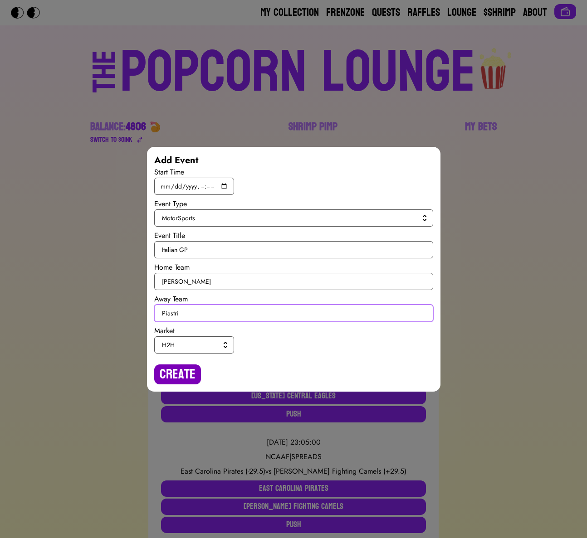
type input "Piastri"
click at [190, 370] on button "Create" at bounding box center [177, 374] width 47 height 20
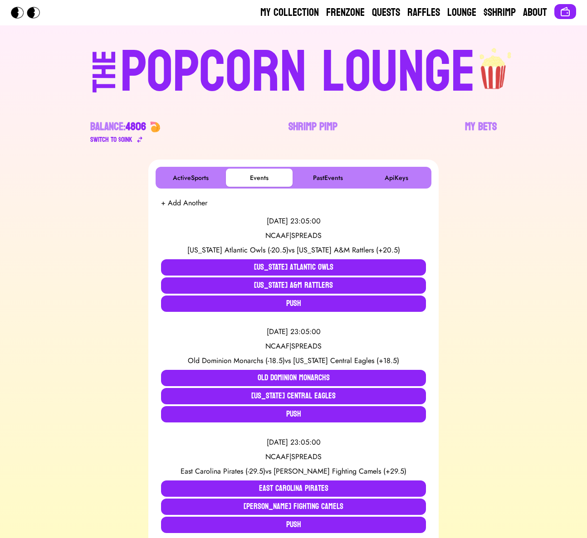
click at [191, 203] on button "+ Add Another" at bounding box center [184, 203] width 46 height 11
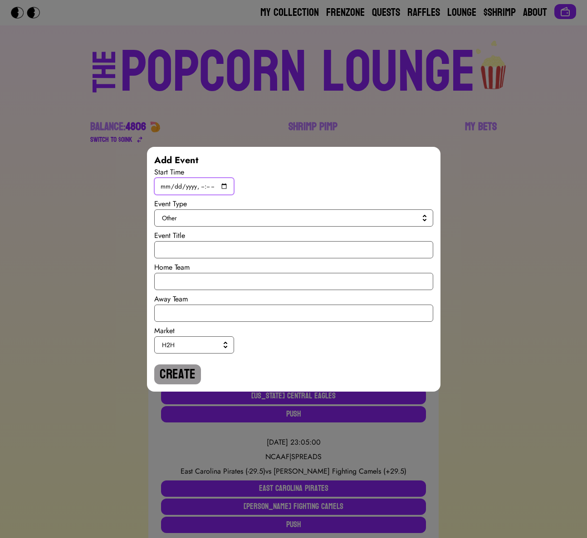
click at [228, 183] on input "datetime-local" at bounding box center [194, 186] width 80 height 17
click at [223, 183] on input "datetime-local" at bounding box center [194, 186] width 80 height 17
type input "[DATE]T14:00"
click at [329, 220] on span "Other" at bounding box center [292, 217] width 260 height 9
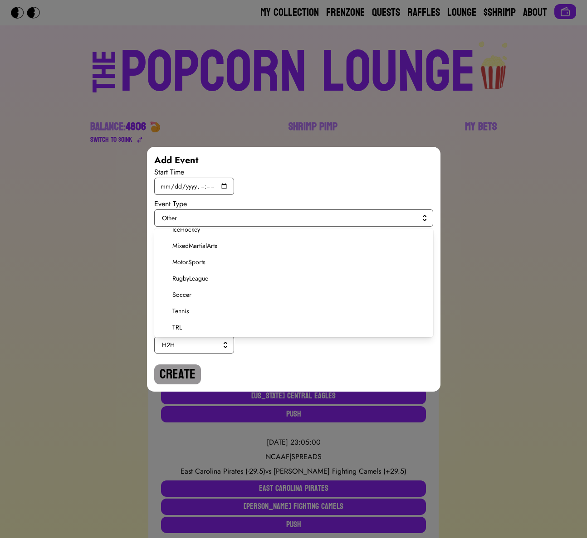
click at [186, 261] on span "MotorSports" at bounding box center [298, 261] width 253 height 9
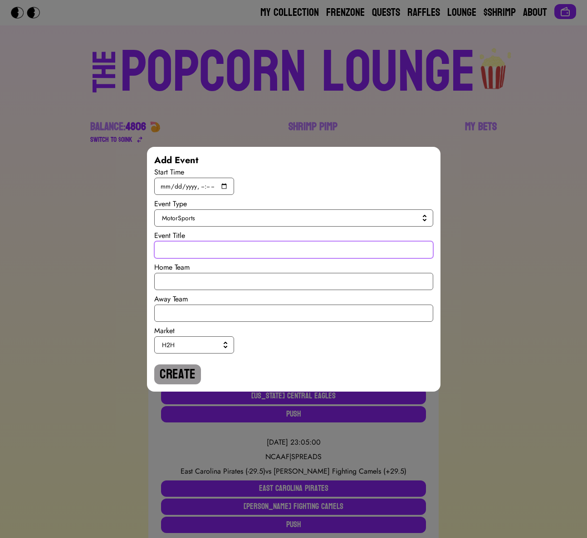
click at [188, 252] on input "text" at bounding box center [293, 249] width 279 height 17
paste input "Italian GP"
type input "Italian GP"
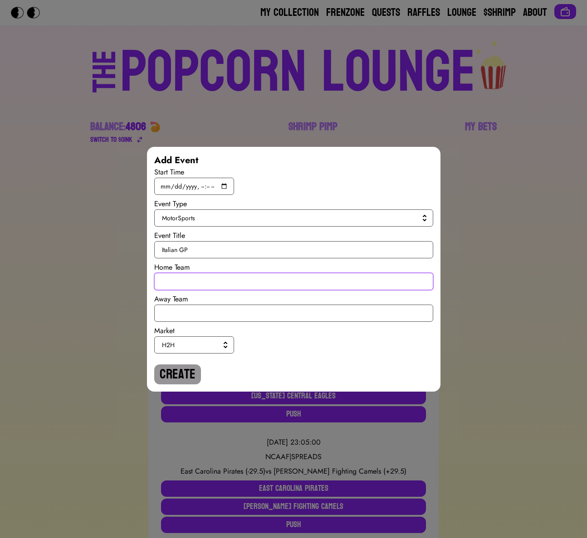
click at [192, 277] on input "text" at bounding box center [293, 281] width 279 height 17
type input "Verstappen"
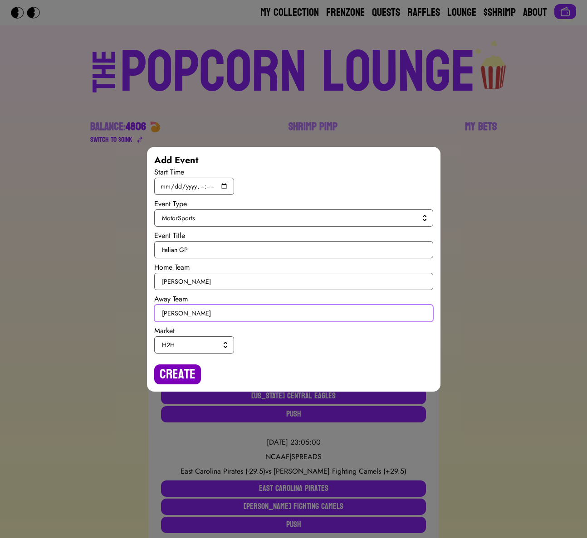
type input "Leclerc"
click at [185, 367] on button "Create" at bounding box center [177, 374] width 47 height 20
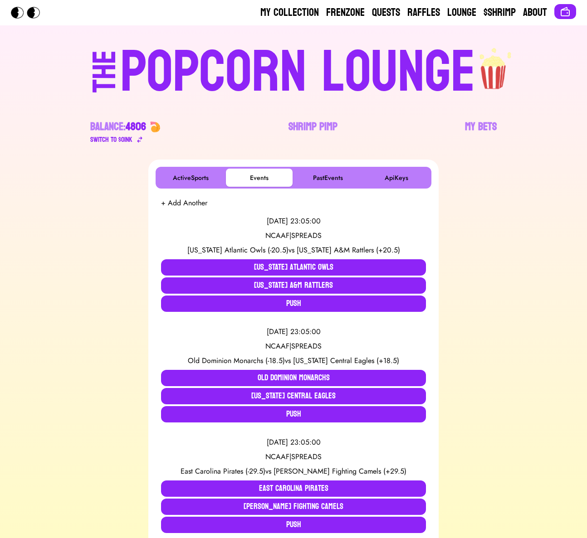
click at [180, 201] on button "+ Add Another" at bounding box center [184, 203] width 46 height 11
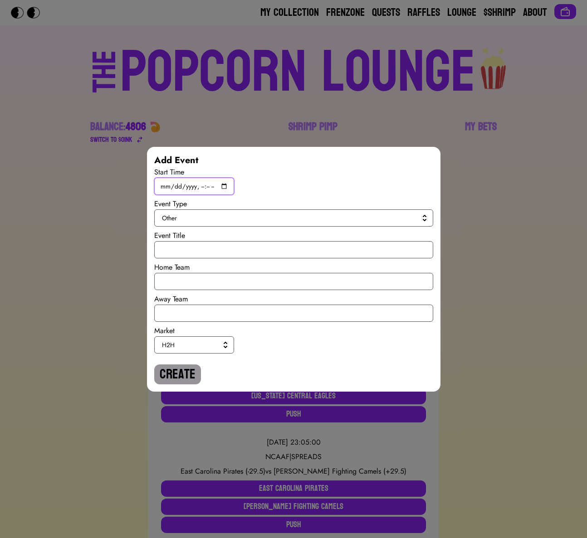
click at [226, 184] on input "datetime-local" at bounding box center [194, 186] width 80 height 17
type input "[DATE]T14:00"
click at [329, 218] on span "Other" at bounding box center [292, 217] width 260 height 9
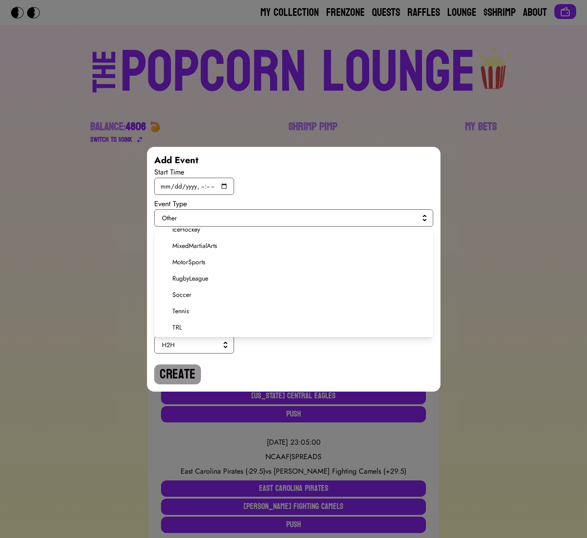
click at [187, 258] on span "MotorSports" at bounding box center [298, 261] width 253 height 9
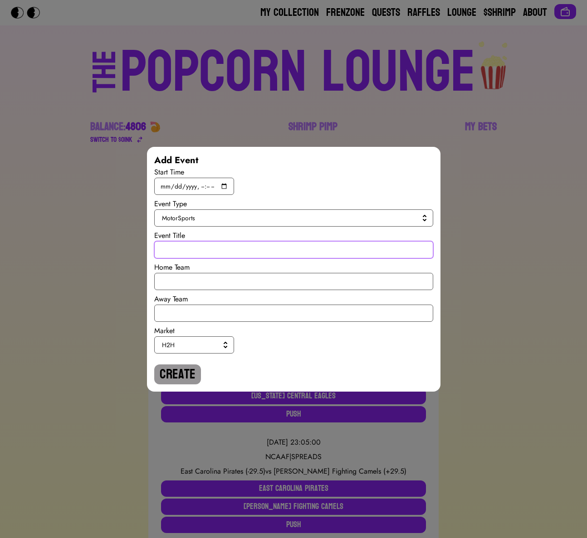
click at [187, 251] on input "text" at bounding box center [293, 249] width 279 height 17
paste input "Italian GP"
type input "Italian GP"
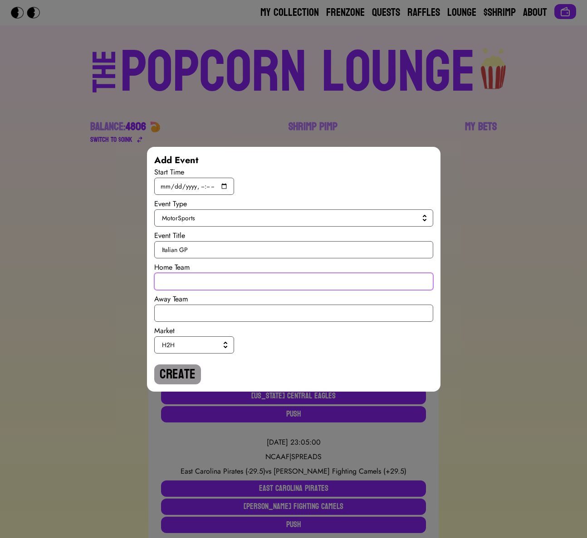
click at [184, 277] on input "text" at bounding box center [293, 281] width 279 height 17
type input "Hamilton"
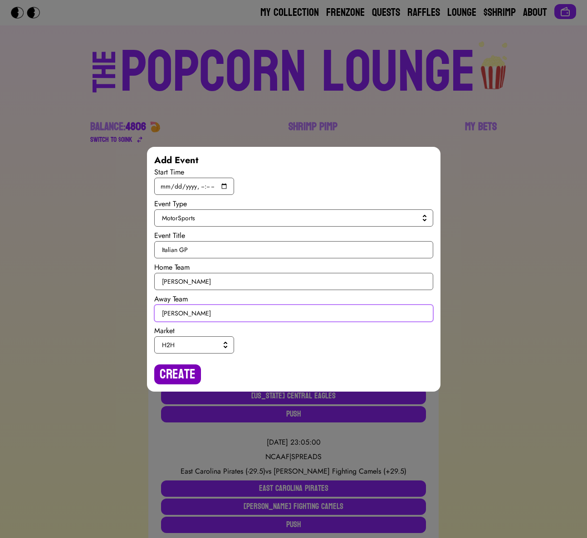
type input "Antonelli"
click at [186, 367] on button "Create" at bounding box center [177, 374] width 47 height 20
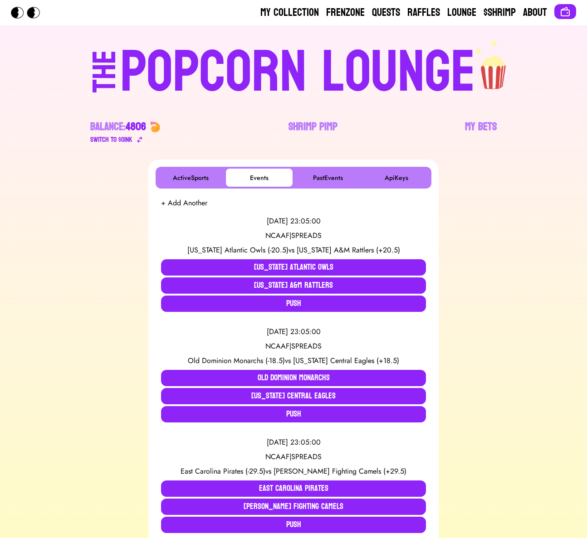
click at [178, 199] on button "+ Add Another" at bounding box center [184, 203] width 46 height 11
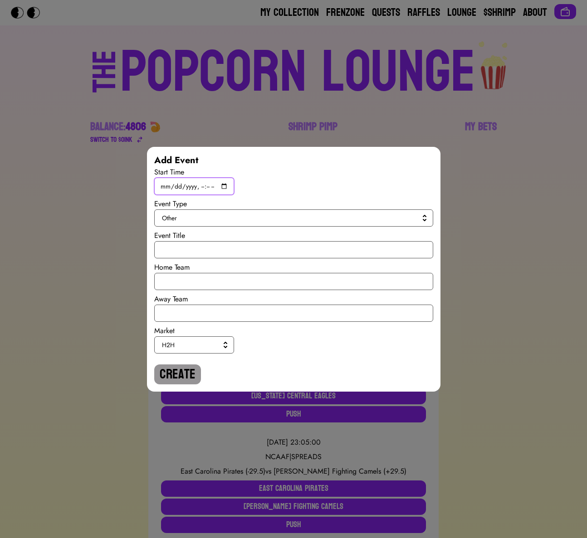
click at [224, 183] on input "datetime-local" at bounding box center [194, 186] width 80 height 17
type input "[DATE]T14:00"
click at [327, 217] on span "Other" at bounding box center [292, 217] width 260 height 9
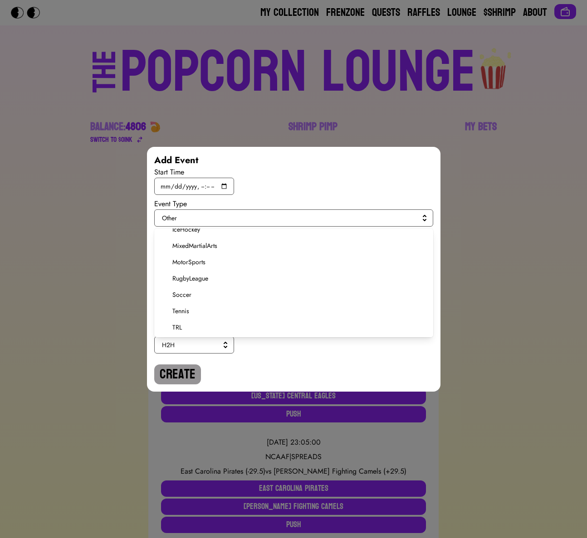
click at [193, 264] on span "MotorSports" at bounding box center [298, 261] width 253 height 9
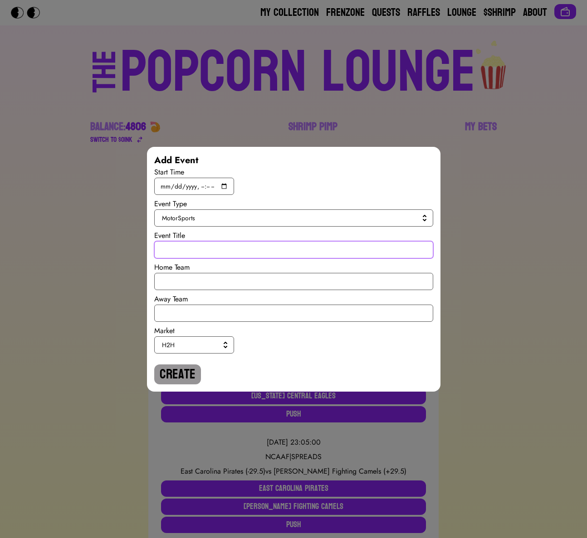
click at [192, 245] on input "text" at bounding box center [293, 249] width 279 height 17
paste input "Italian GP"
type input "Italian GP"
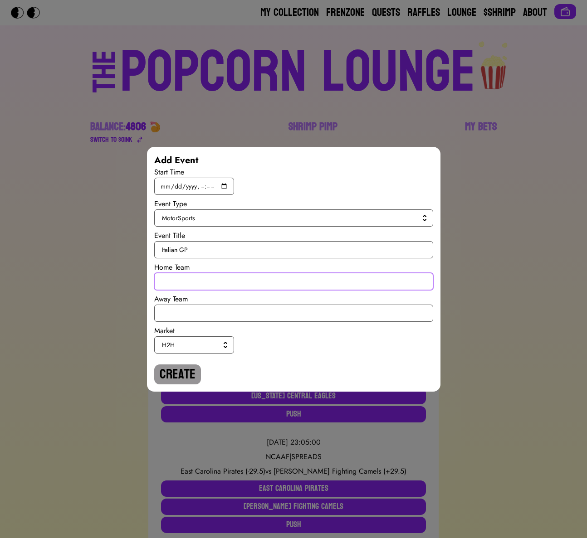
click at [193, 286] on input "text" at bounding box center [293, 281] width 279 height 17
type input "Albon"
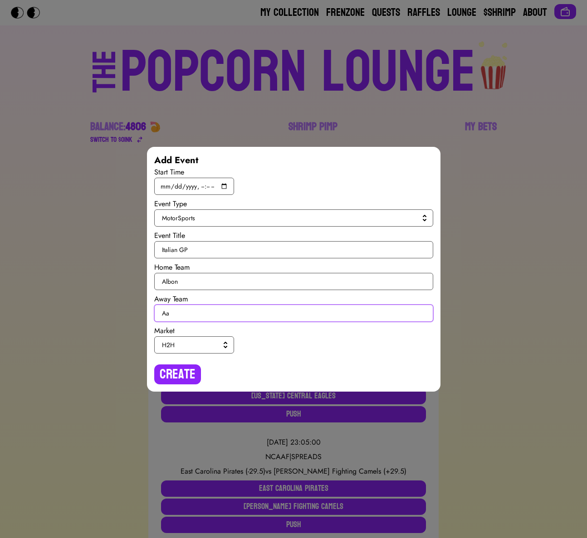
type input "A"
type input "Sainz"
click at [188, 373] on button "Create" at bounding box center [177, 374] width 47 height 20
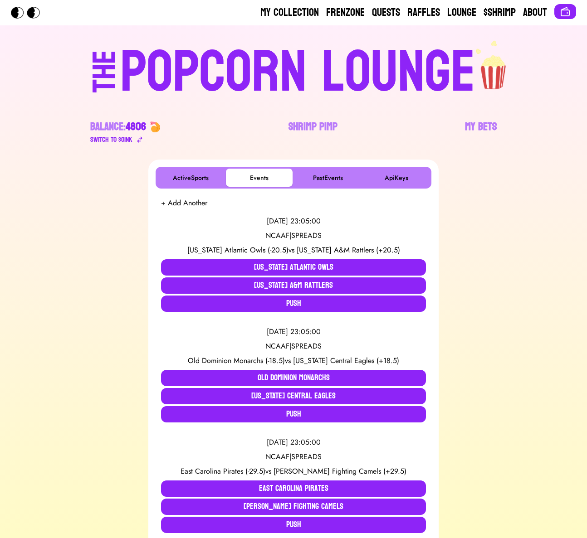
click at [200, 207] on button "+ Add Another" at bounding box center [184, 203] width 46 height 11
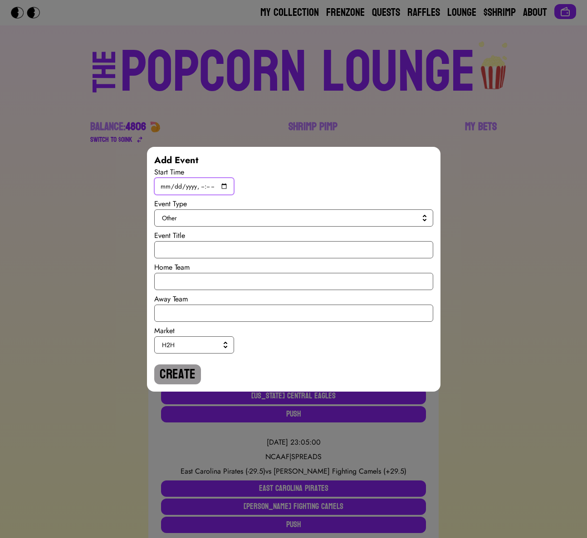
click at [222, 188] on input "datetime-local" at bounding box center [194, 186] width 80 height 17
type input "[DATE]T14:00"
click at [316, 224] on button "Other" at bounding box center [293, 217] width 279 height 17
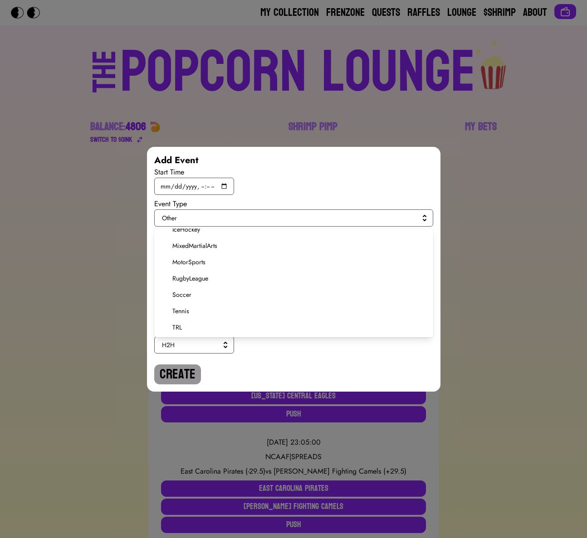
click at [184, 263] on span "MotorSports" at bounding box center [298, 261] width 253 height 9
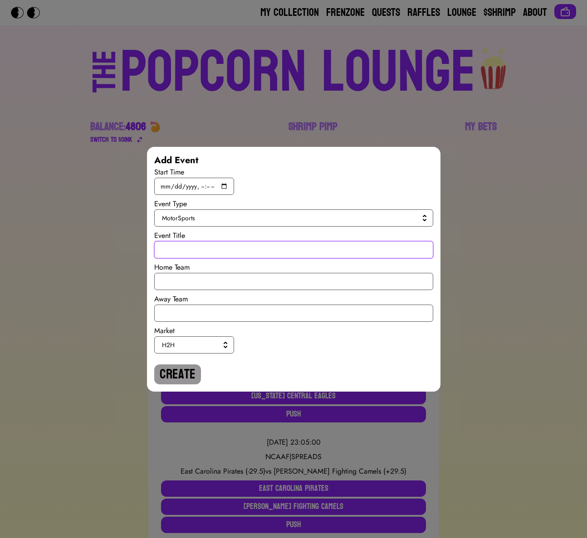
click at [184, 252] on input "text" at bounding box center [293, 249] width 279 height 17
paste input "Italian GP"
type input "Italian GP"
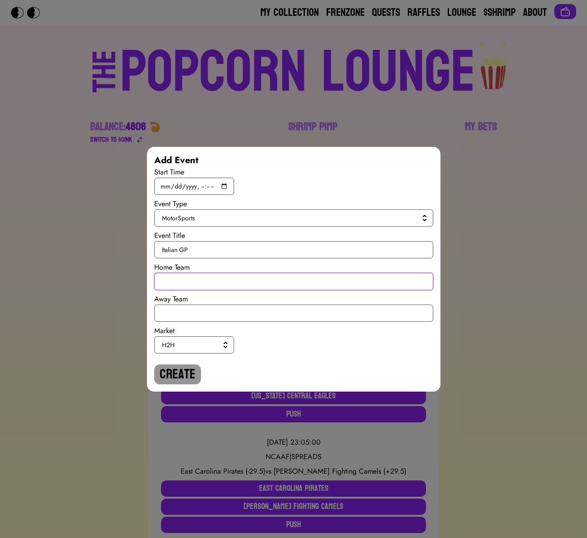
click at [182, 280] on input "text" at bounding box center [293, 281] width 279 height 17
type input "Mercedes"
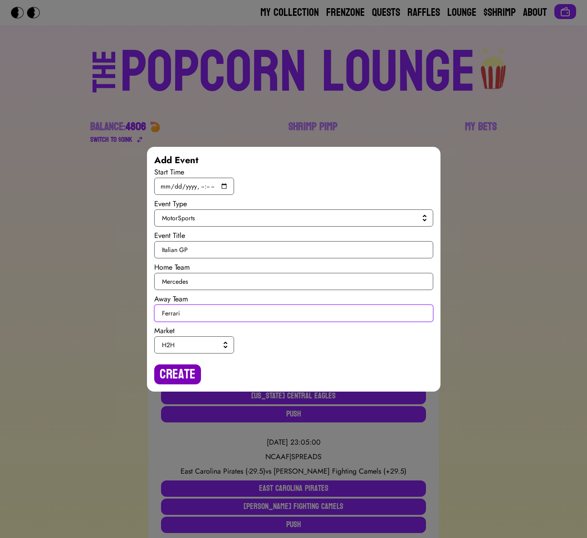
type input "Ferrari"
click at [187, 364] on button "Create" at bounding box center [177, 374] width 47 height 20
